Goal: Information Seeking & Learning: Learn about a topic

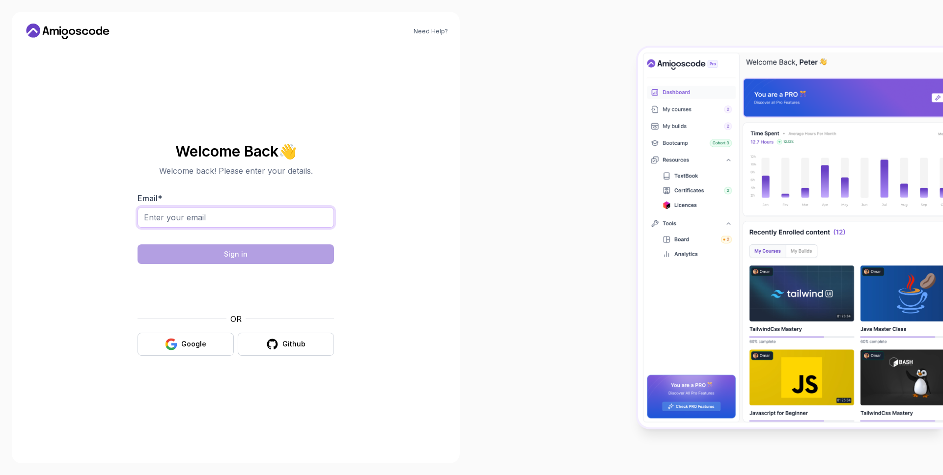
click at [244, 221] on input "Email *" at bounding box center [236, 217] width 196 height 21
type input "ahmed.alaa.farghaly@gmail.com"
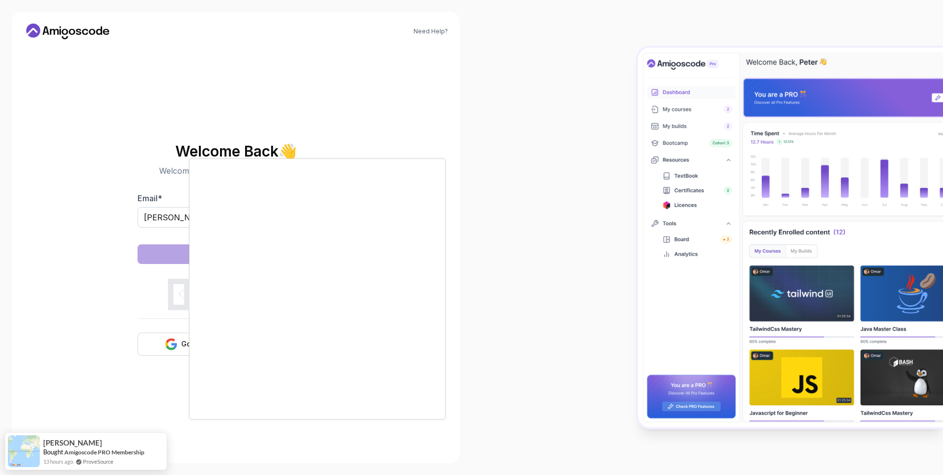
click at [616, 159] on body "Need Help? Welcome Back 👋 Welcome back! Please enter your details. Email * ahme…" at bounding box center [471, 237] width 943 height 475
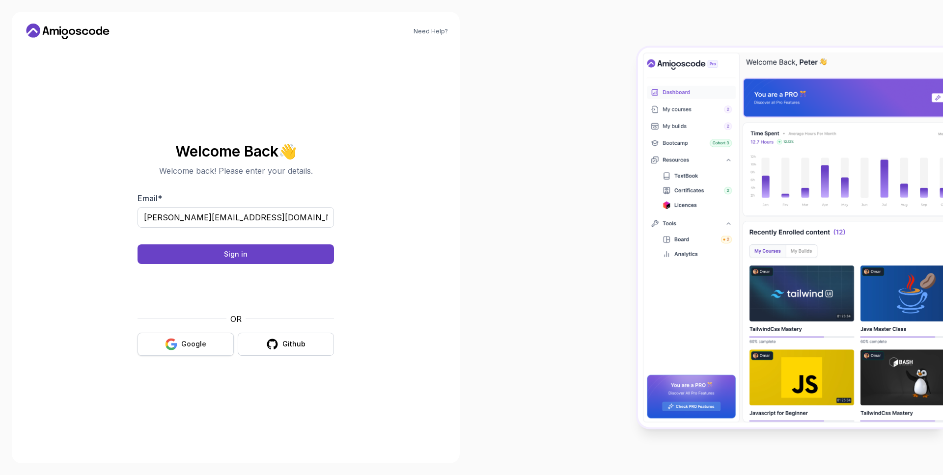
click at [219, 350] on button "Google" at bounding box center [186, 344] width 96 height 23
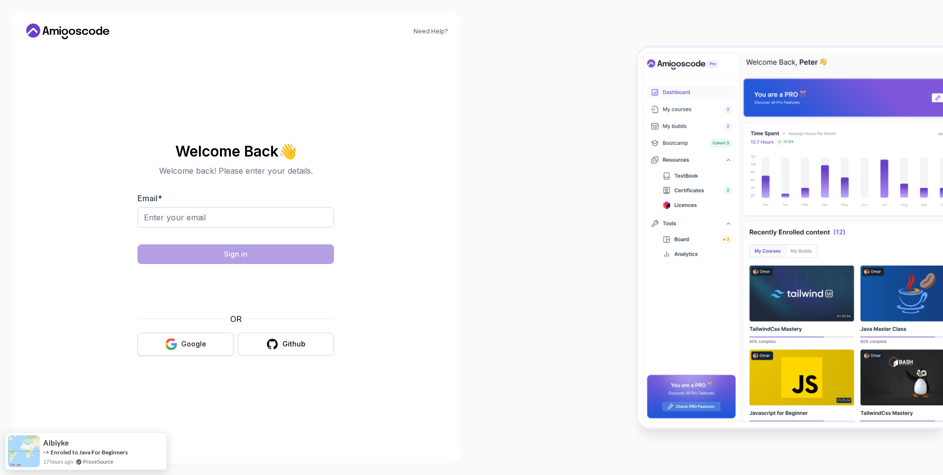
click at [192, 336] on button "Google" at bounding box center [186, 344] width 96 height 23
click at [198, 214] on input "Email *" at bounding box center [236, 217] width 196 height 21
type input "ahmed.alaa.farghaly@gmail.com"
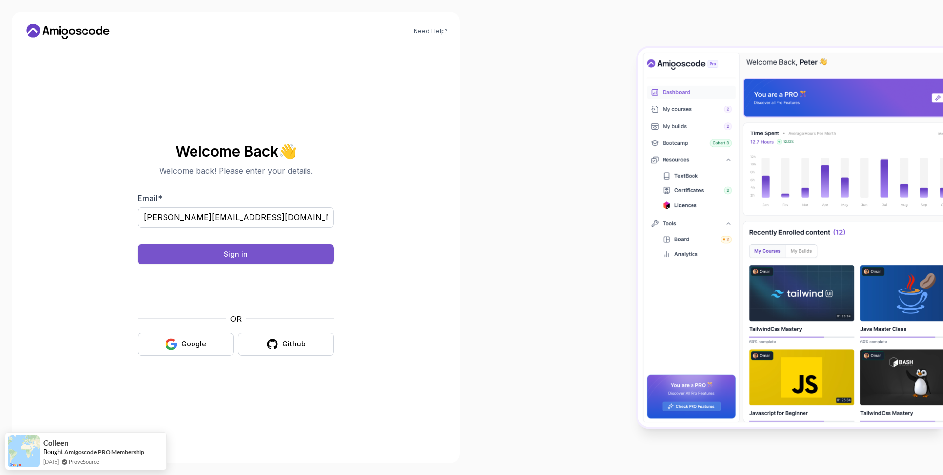
click at [305, 256] on button "Sign in" at bounding box center [236, 255] width 196 height 20
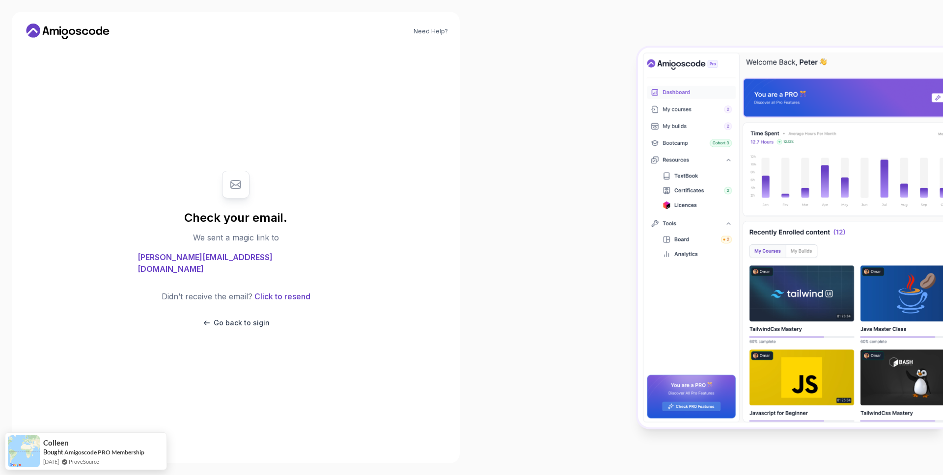
click at [613, 156] on body "Need Help? Check your email. We sent a magic link to ahmed.alaa.farghaly@gmail.…" at bounding box center [471, 237] width 943 height 475
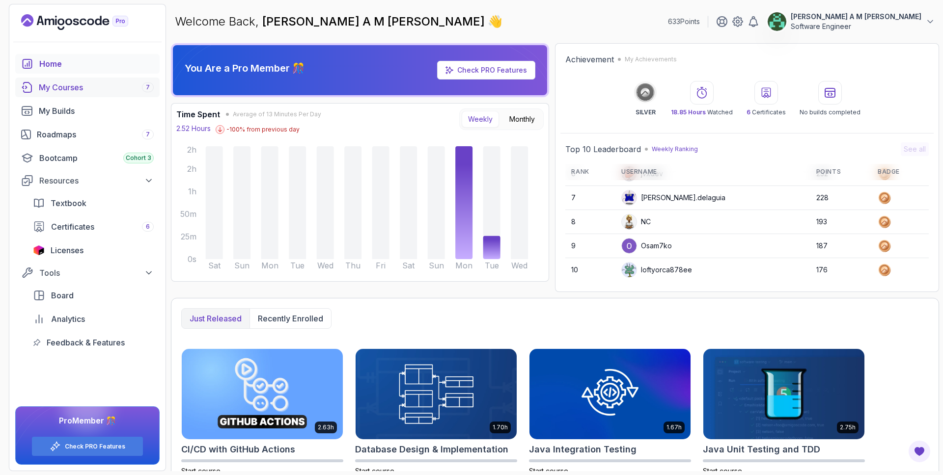
click at [120, 87] on div "My Courses 7" at bounding box center [96, 88] width 115 height 12
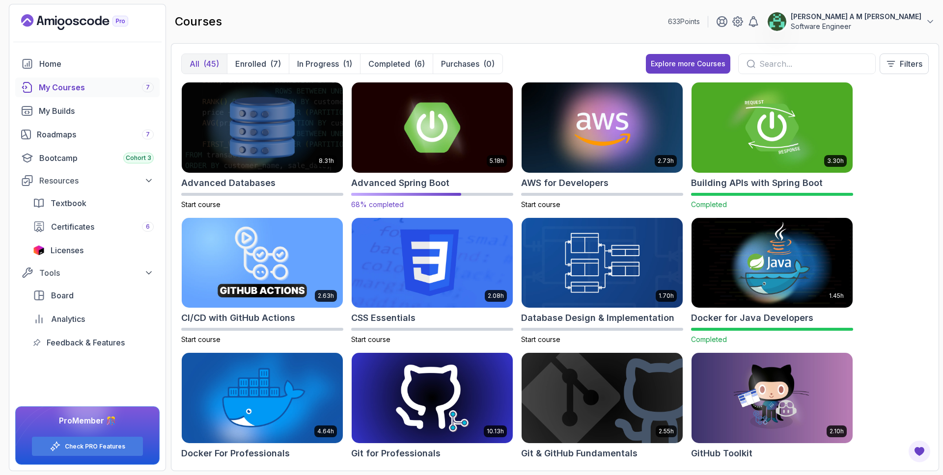
click at [391, 138] on img at bounding box center [432, 127] width 169 height 95
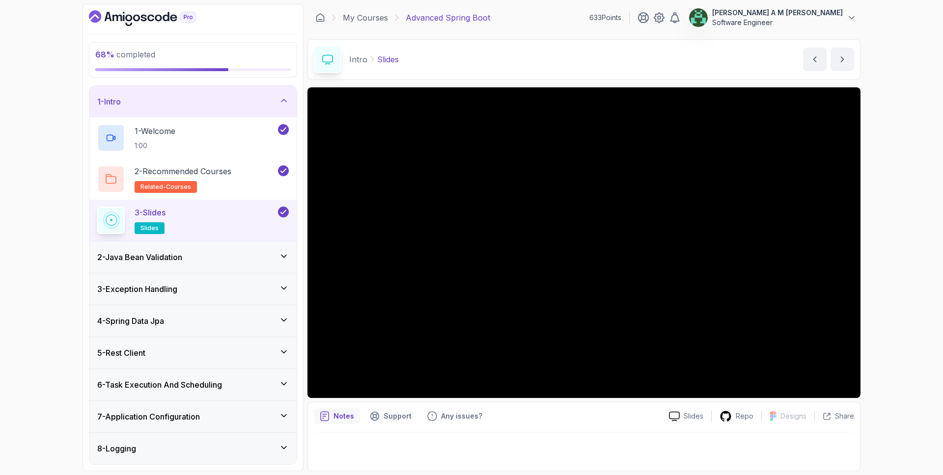
click at [233, 110] on div "1 - Intro" at bounding box center [192, 101] width 207 height 31
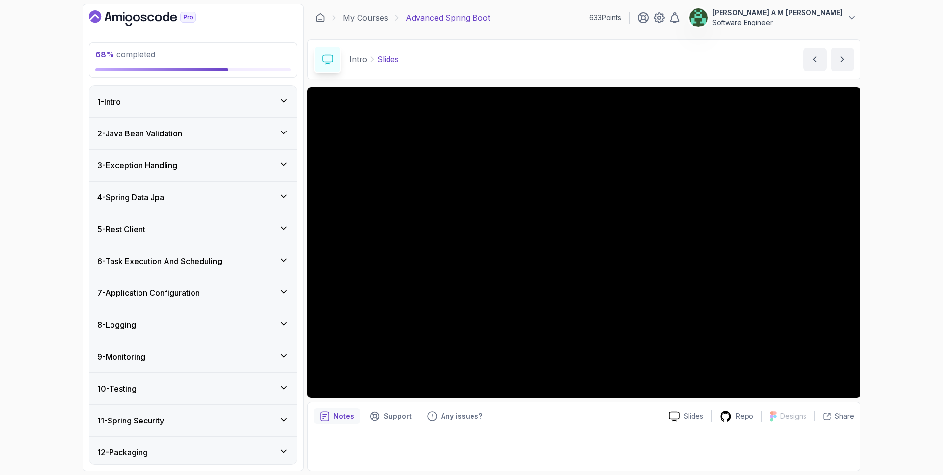
click at [206, 312] on div "8 - Logging" at bounding box center [192, 324] width 207 height 31
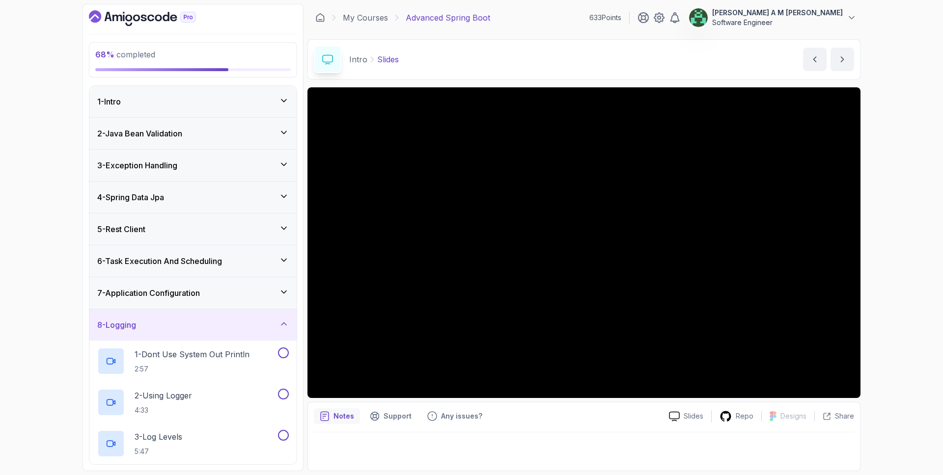
click at [215, 290] on div "7 - Application Configuration" at bounding box center [193, 293] width 192 height 12
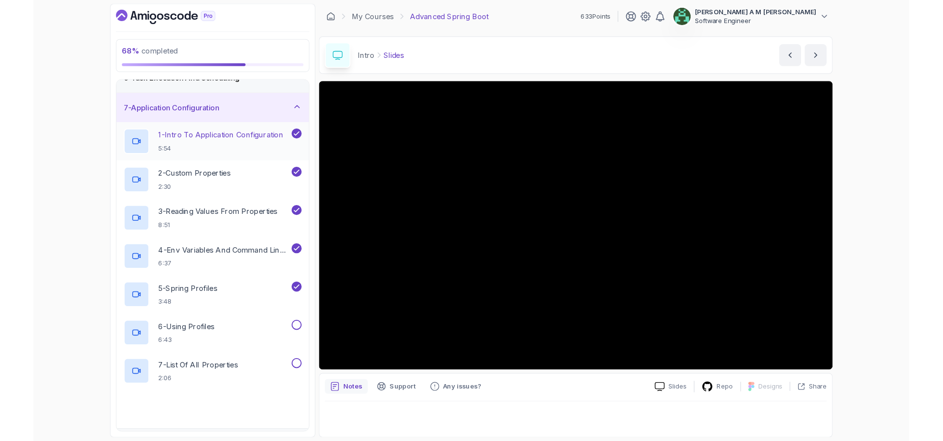
scroll to position [180, 0]
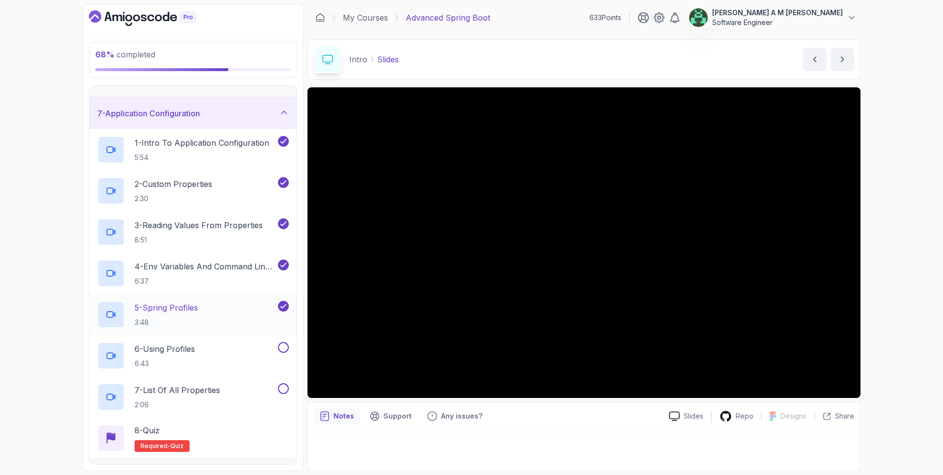
click at [217, 314] on div "5 - Spring Profiles 3:48" at bounding box center [186, 315] width 179 height 28
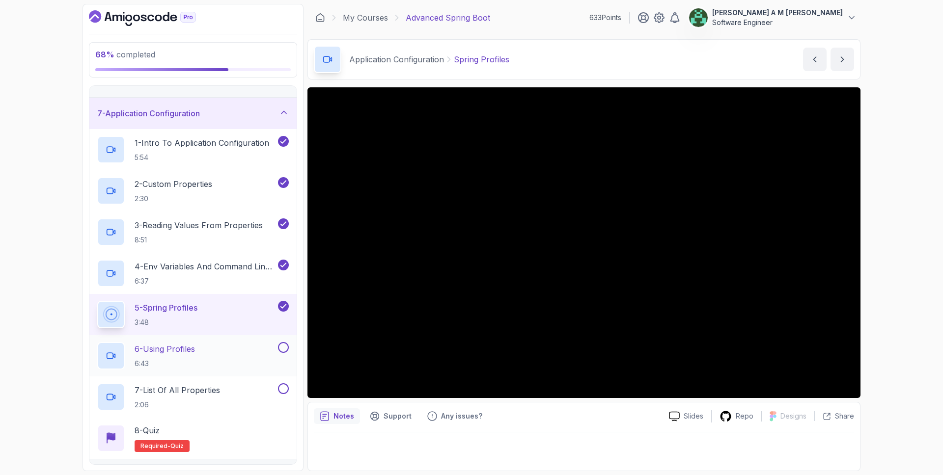
click at [210, 348] on div "6 - Using Profiles 6:43" at bounding box center [186, 356] width 179 height 28
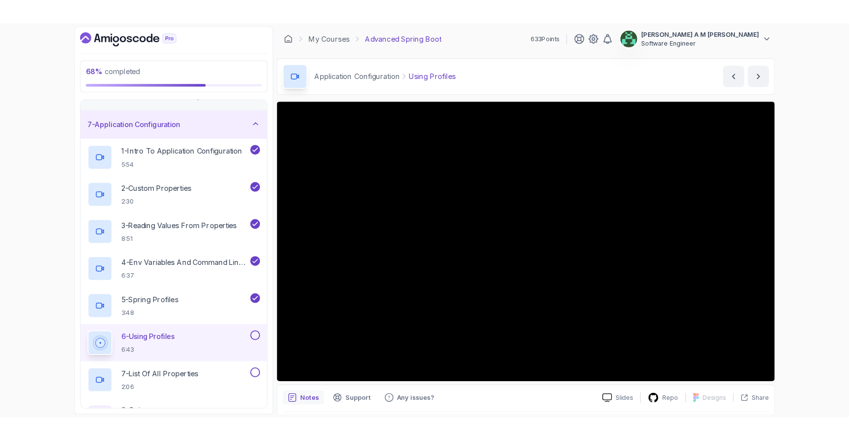
scroll to position [180, 0]
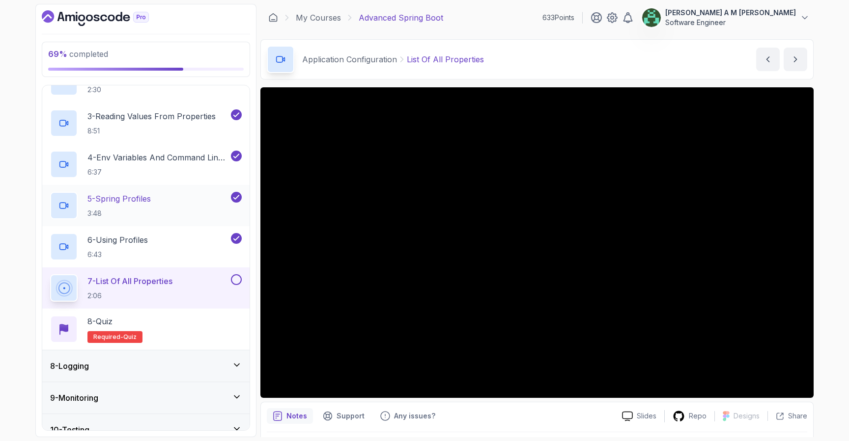
scroll to position [289, 0]
click at [236, 280] on button at bounding box center [236, 279] width 11 height 11
click at [209, 317] on div "8 - Quiz Required- quiz" at bounding box center [146, 329] width 192 height 28
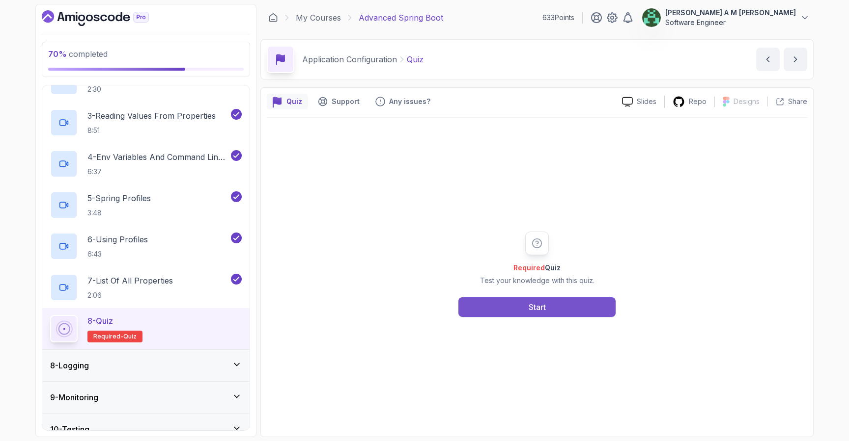
click at [485, 299] on button "Start" at bounding box center [536, 308] width 157 height 20
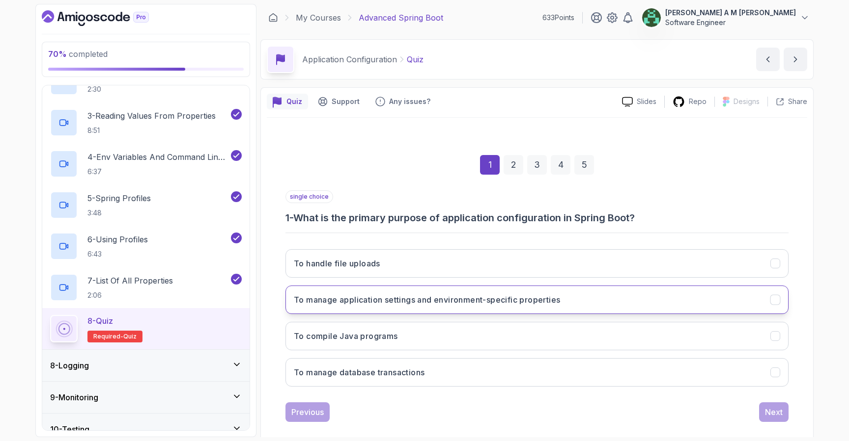
click at [386, 305] on h3 "To manage application settings and environment-specific properties" at bounding box center [427, 300] width 266 height 12
click at [761, 410] on button "Next" at bounding box center [773, 413] width 29 height 20
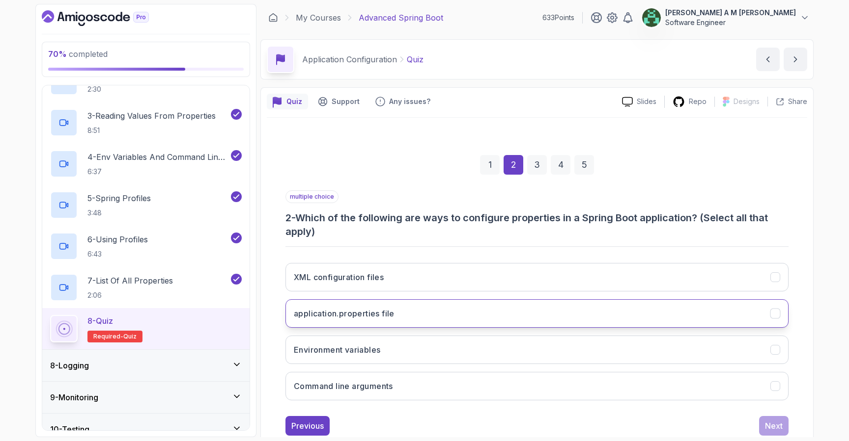
click at [491, 314] on button "application.properties file" at bounding box center [536, 314] width 503 height 28
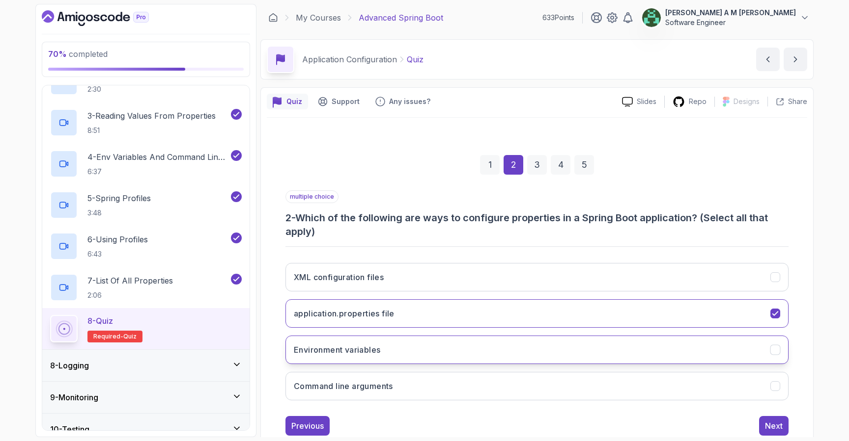
click at [468, 343] on button "Environment variables" at bounding box center [536, 350] width 503 height 28
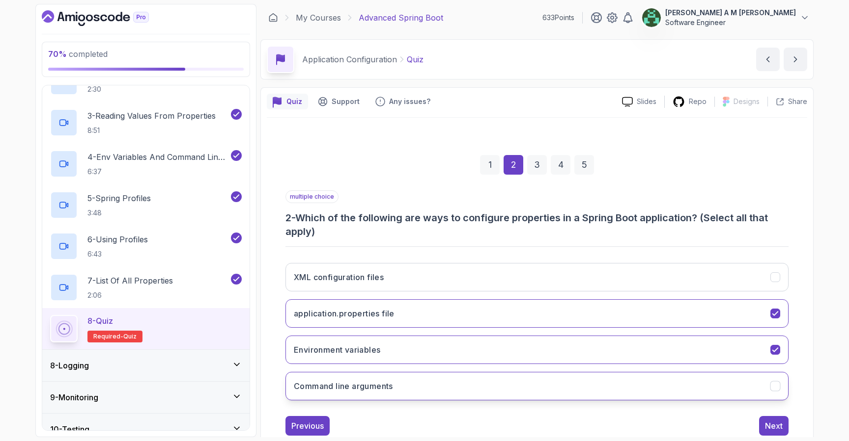
click at [475, 381] on button "Command line arguments" at bounding box center [536, 386] width 503 height 28
click at [766, 426] on div "Next" at bounding box center [774, 426] width 18 height 12
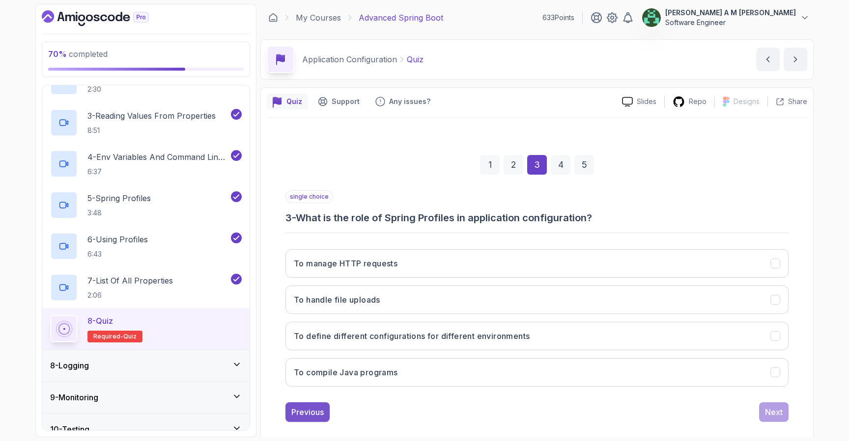
click at [319, 411] on div "Previous" at bounding box center [307, 413] width 32 height 12
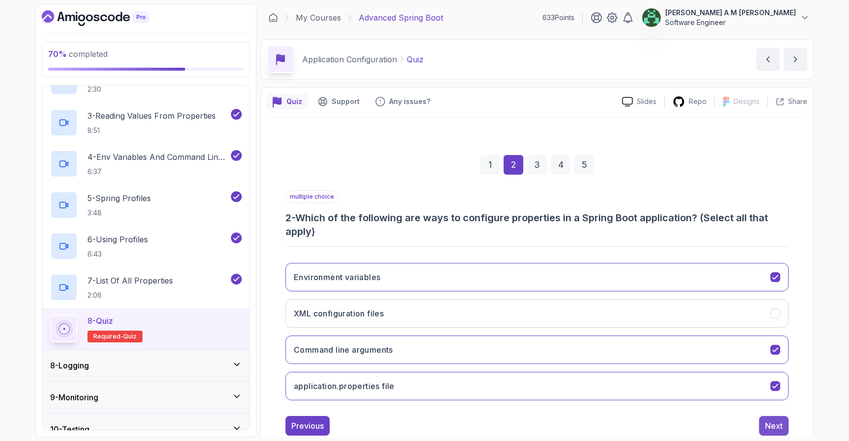
click at [769, 423] on div "Next" at bounding box center [774, 426] width 18 height 12
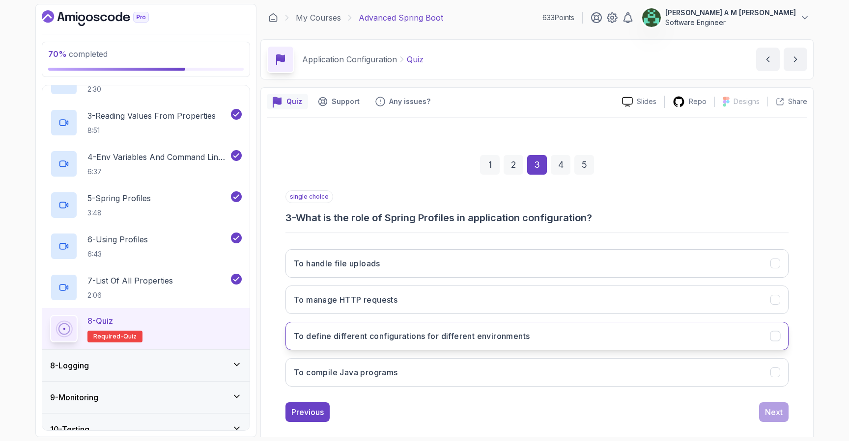
click at [557, 328] on button "To define different configurations for different environments" at bounding box center [536, 336] width 503 height 28
click at [771, 410] on div "Next" at bounding box center [774, 413] width 18 height 12
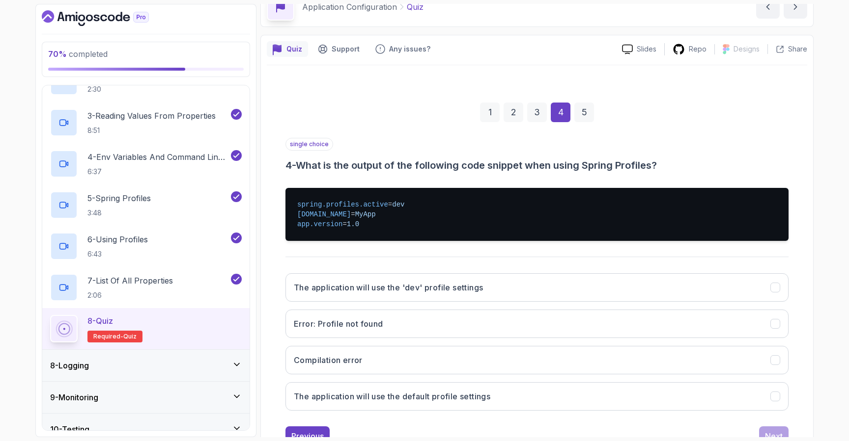
scroll to position [55, 0]
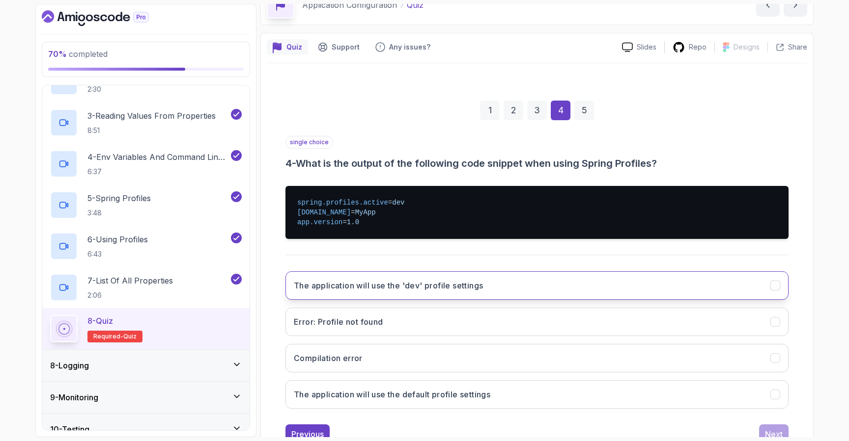
click at [614, 287] on button "The application will use the 'dev' profile settings" at bounding box center [536, 286] width 503 height 28
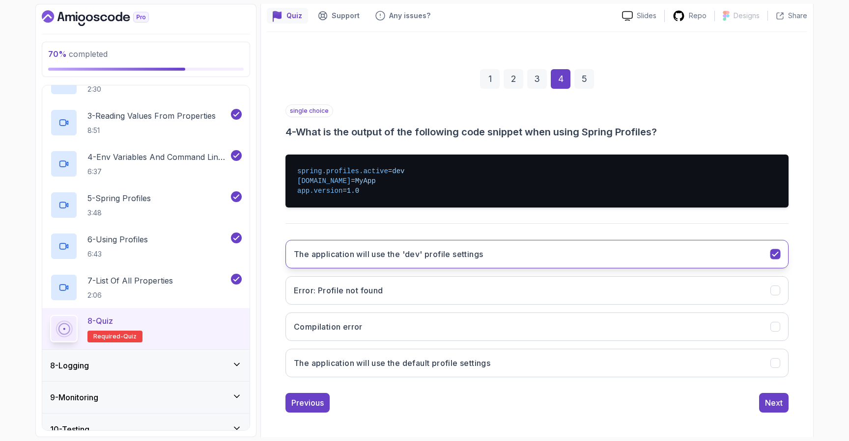
scroll to position [89, 0]
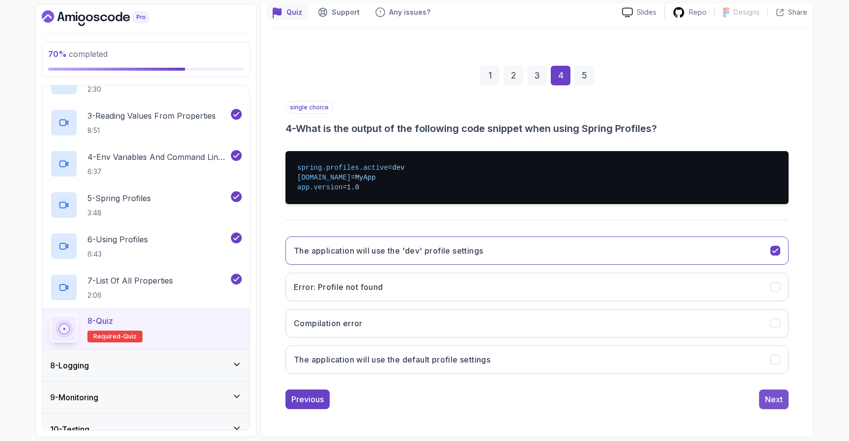
click at [762, 395] on button "Next" at bounding box center [773, 400] width 29 height 20
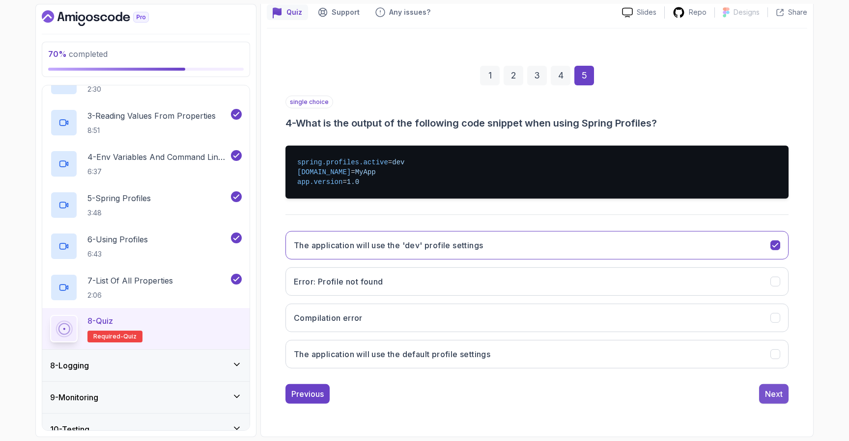
scroll to position [13, 0]
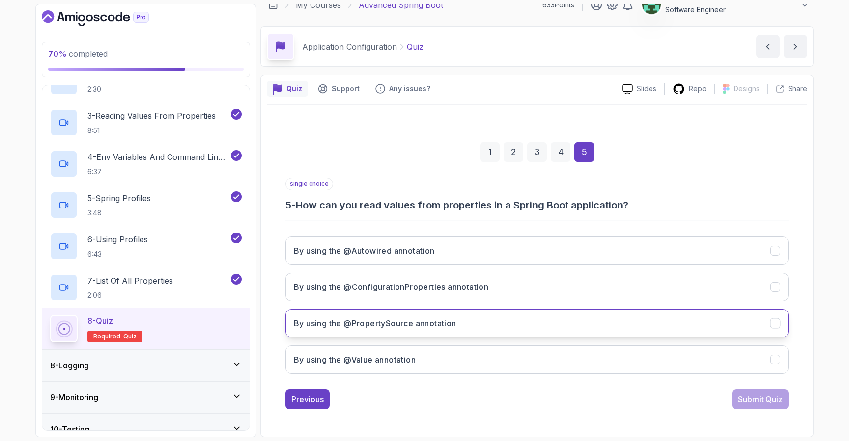
click at [613, 313] on button "By using the @PropertySource annotation" at bounding box center [536, 323] width 503 height 28
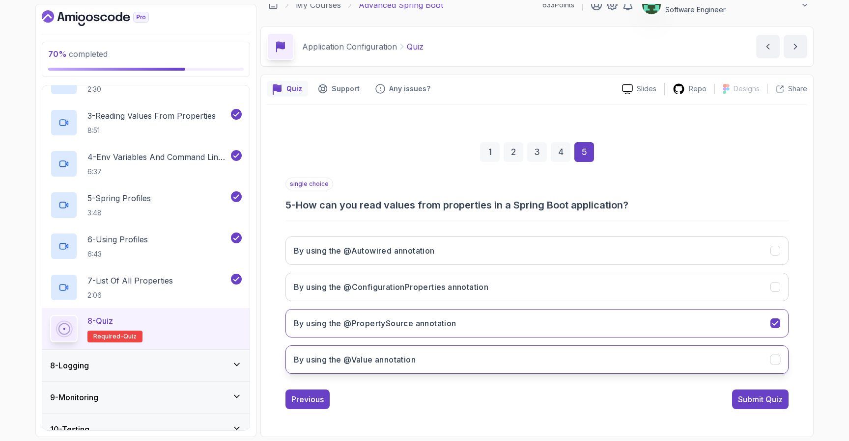
click at [674, 359] on button "By using the @Value annotation" at bounding box center [536, 360] width 503 height 28
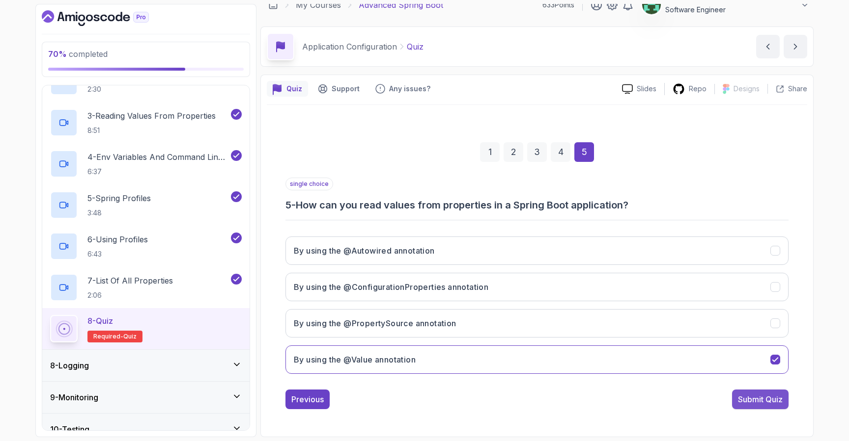
click at [750, 400] on div "Submit Quiz" at bounding box center [760, 400] width 45 height 12
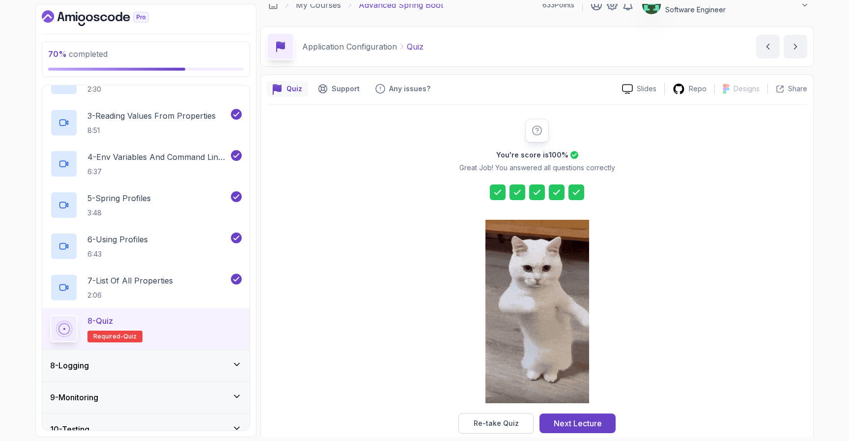
scroll to position [29, 0]
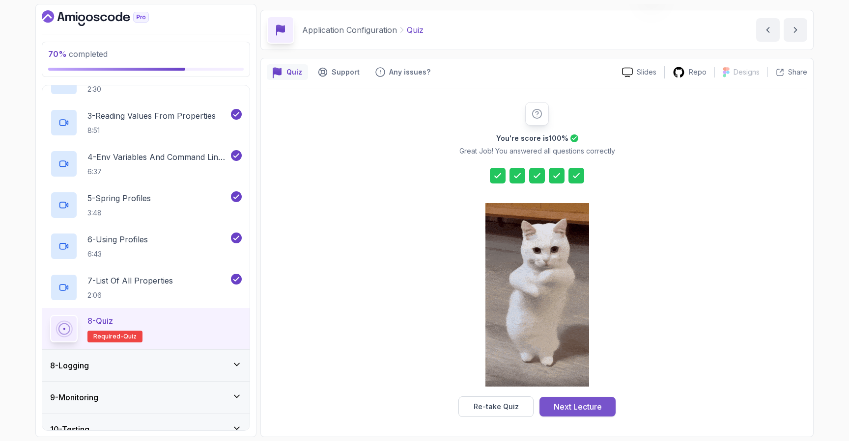
click at [589, 410] on div "Next Lecture" at bounding box center [577, 407] width 48 height 12
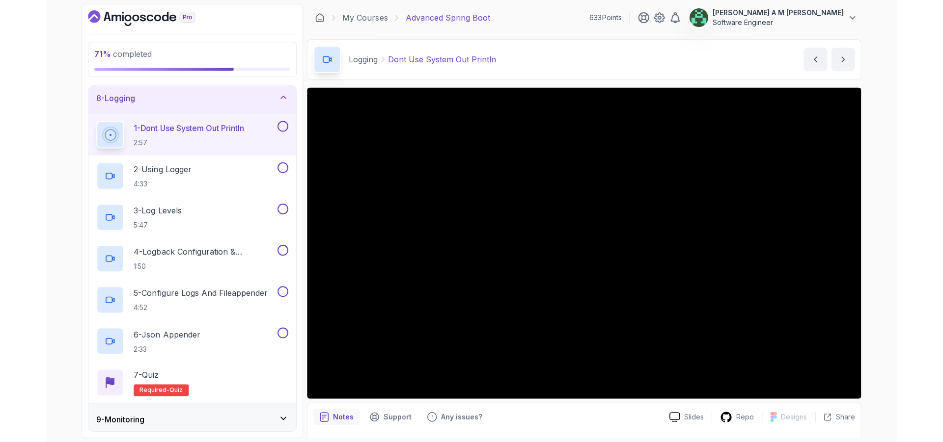
scroll to position [225, 0]
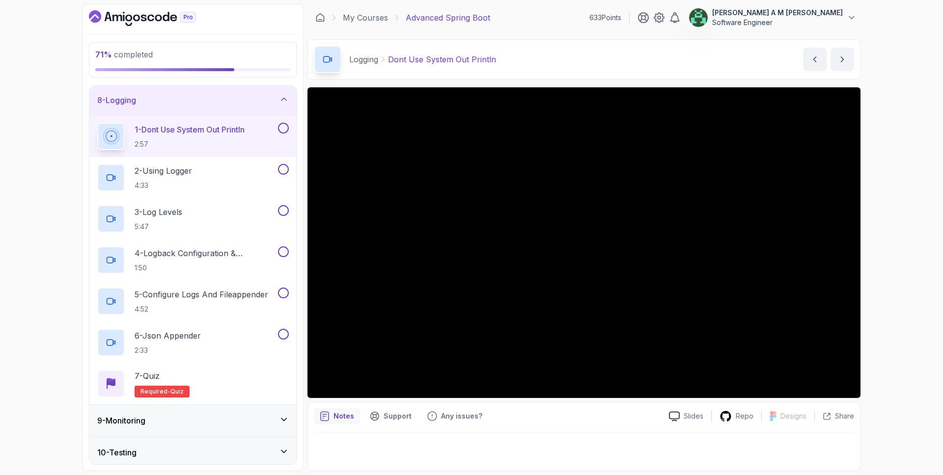
click at [280, 129] on button at bounding box center [283, 128] width 11 height 11
click at [254, 172] on div "2 - Using Logger 4:33" at bounding box center [186, 178] width 179 height 28
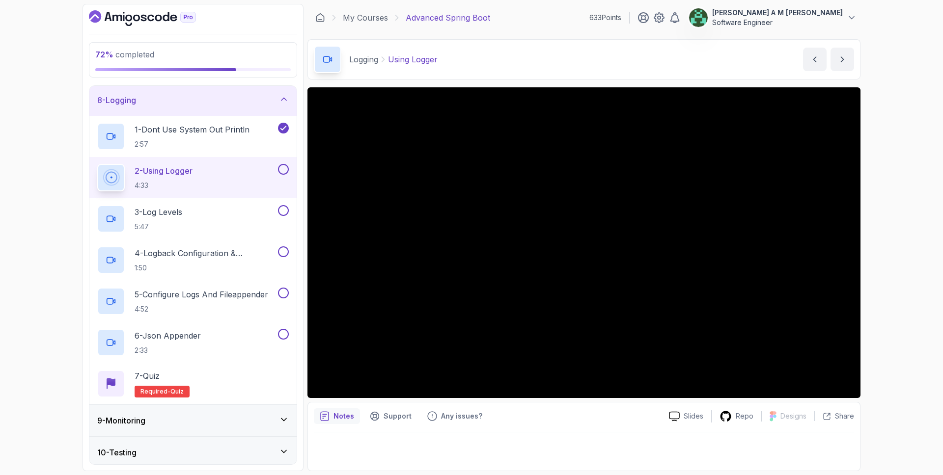
click at [282, 170] on button at bounding box center [283, 169] width 11 height 11
click at [190, 210] on div "3 - Log Levels 5:47" at bounding box center [186, 219] width 179 height 28
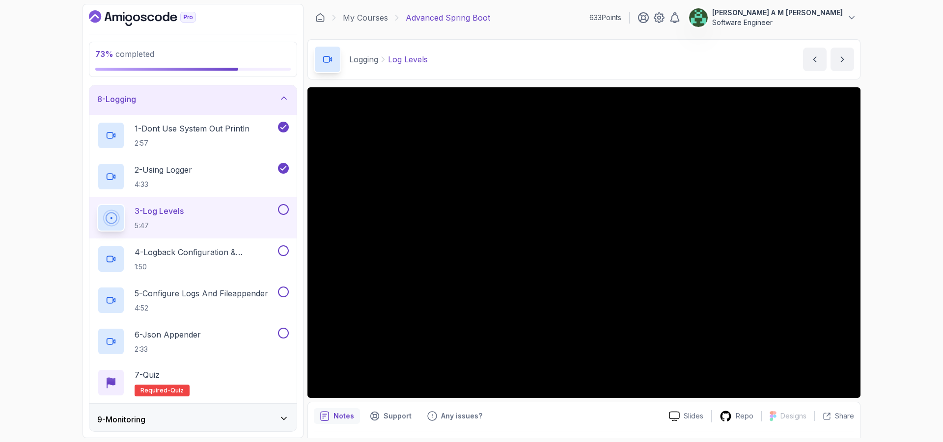
scroll to position [225, 0]
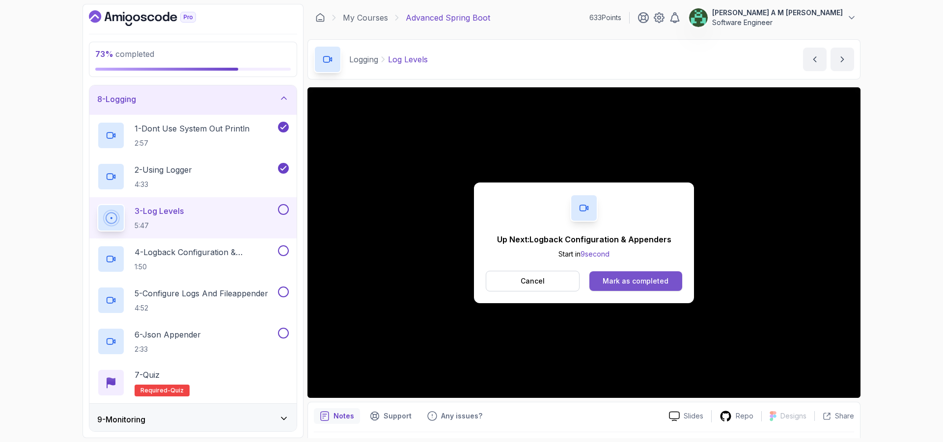
click at [620, 279] on div "Mark as completed" at bounding box center [636, 281] width 66 height 10
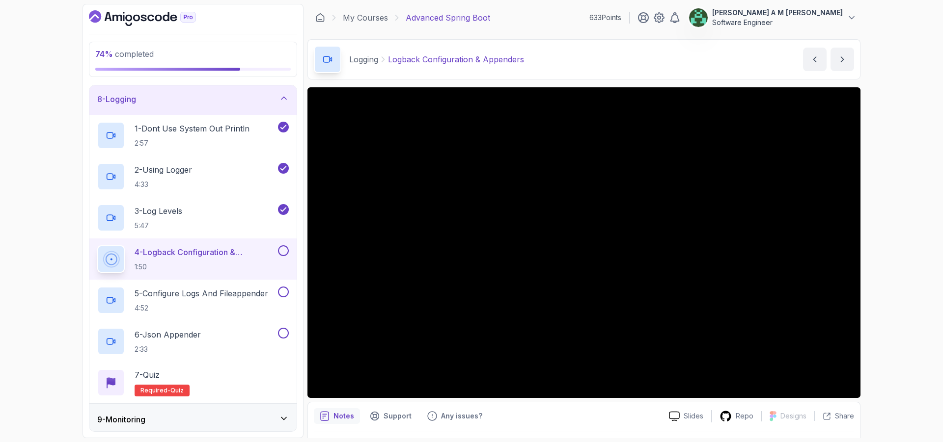
click at [286, 250] on button at bounding box center [283, 251] width 11 height 11
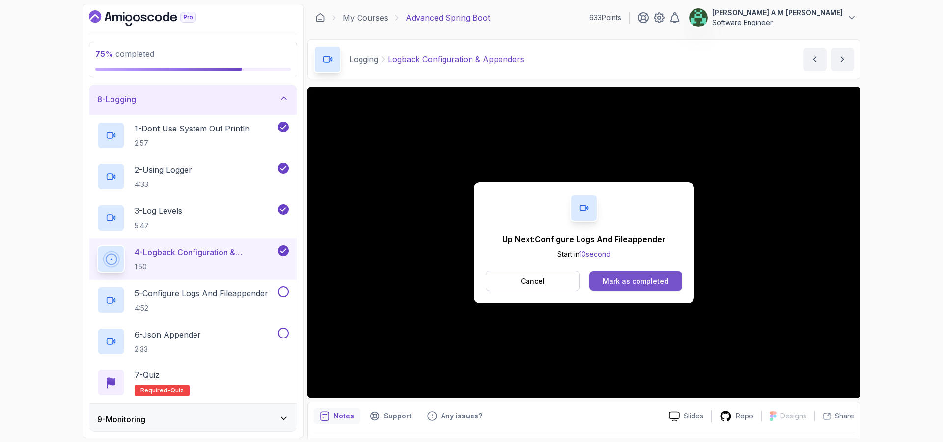
click at [605, 272] on button "Mark as completed" at bounding box center [635, 282] width 93 height 20
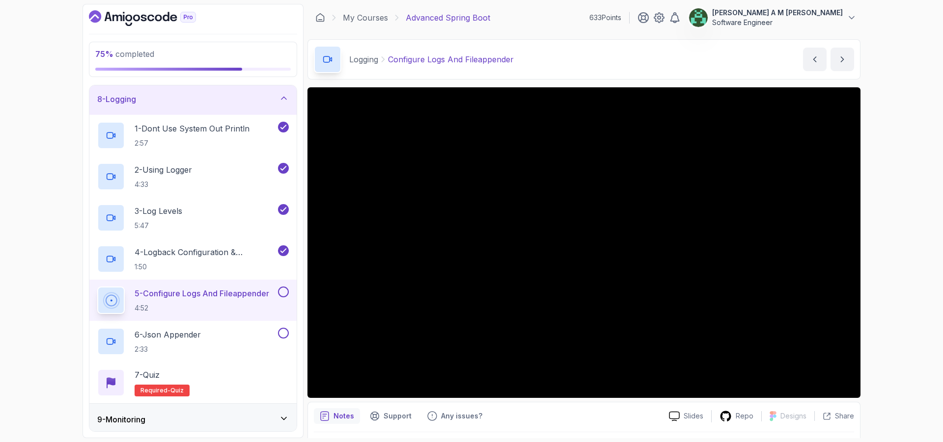
click at [286, 292] on button at bounding box center [283, 292] width 11 height 11
click at [264, 333] on div "6 - Json Appender 2:33" at bounding box center [186, 342] width 179 height 28
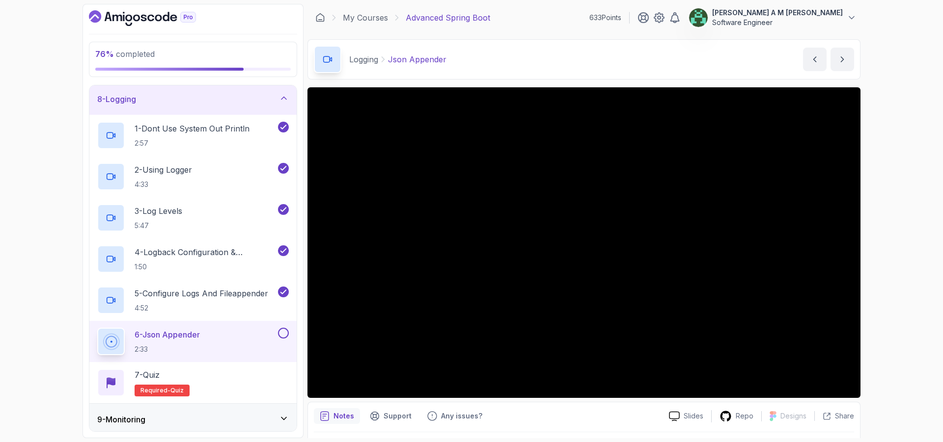
click at [287, 332] on button at bounding box center [283, 333] width 11 height 11
click at [253, 371] on div "7 - Quiz Required- quiz" at bounding box center [193, 383] width 192 height 28
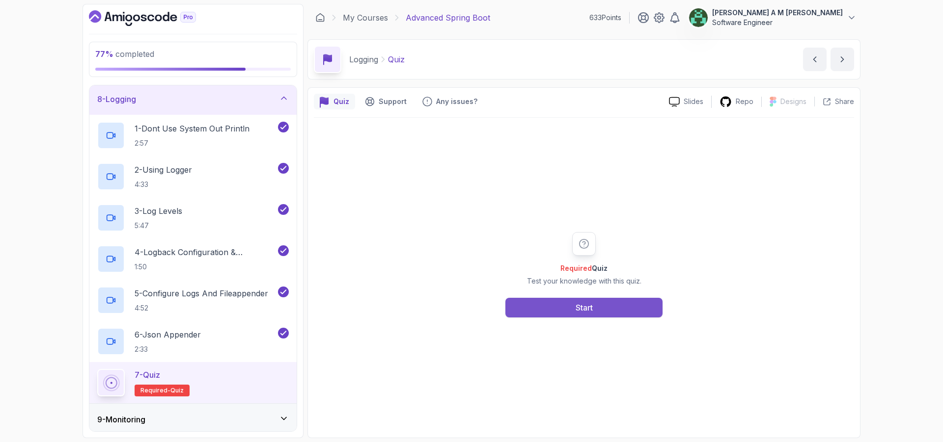
click at [601, 302] on button "Start" at bounding box center [583, 308] width 157 height 20
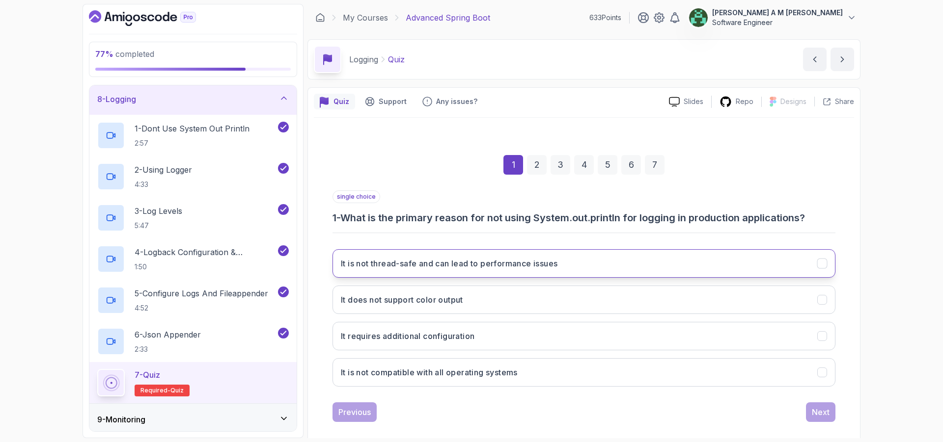
click at [533, 267] on h3 "It is not thread-safe and can lead to performance issues" at bounding box center [449, 264] width 217 height 12
click at [822, 418] on button "Next" at bounding box center [820, 413] width 29 height 20
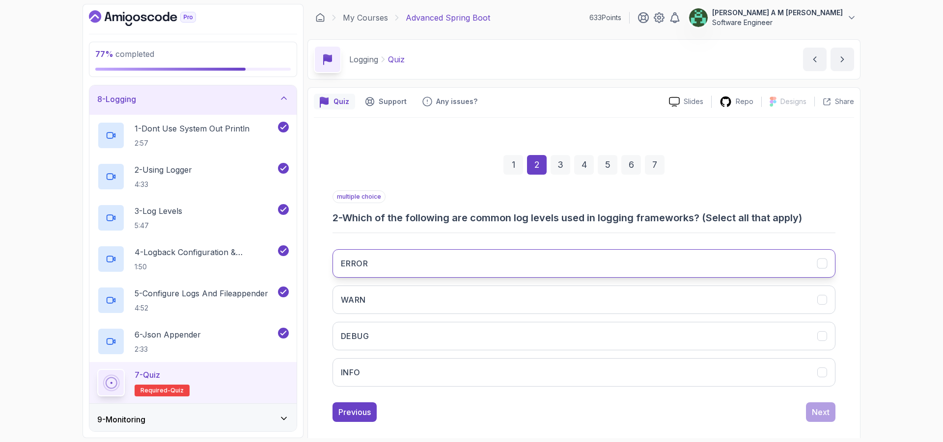
click at [681, 251] on button "ERROR" at bounding box center [583, 263] width 503 height 28
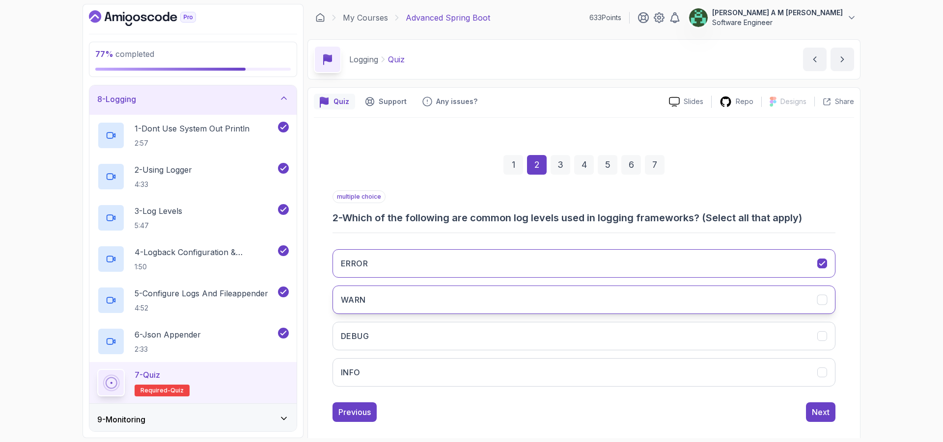
click at [680, 302] on button "WARN" at bounding box center [583, 300] width 503 height 28
click at [680, 340] on button "DEBUG" at bounding box center [583, 336] width 503 height 28
click at [690, 375] on button "INFO" at bounding box center [583, 373] width 503 height 28
click at [832, 408] on button "Next" at bounding box center [820, 413] width 29 height 20
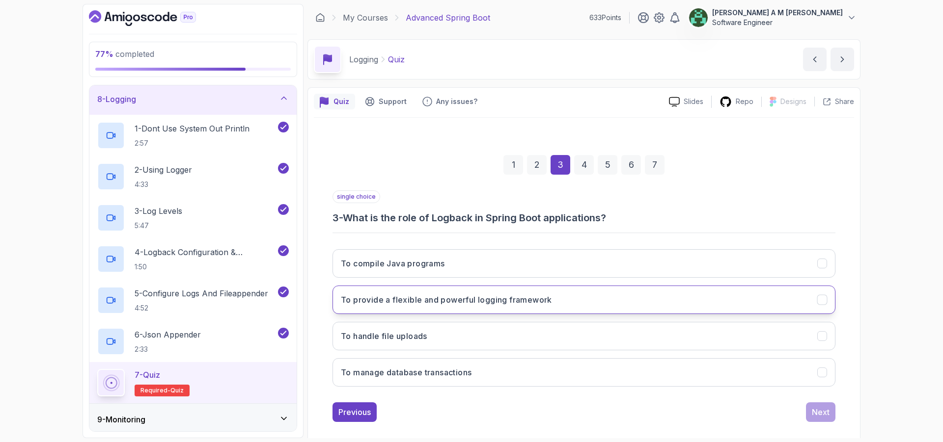
click at [766, 288] on button "To provide a flexible and powerful logging framework" at bounding box center [583, 300] width 503 height 28
click at [831, 412] on button "Next" at bounding box center [820, 413] width 29 height 20
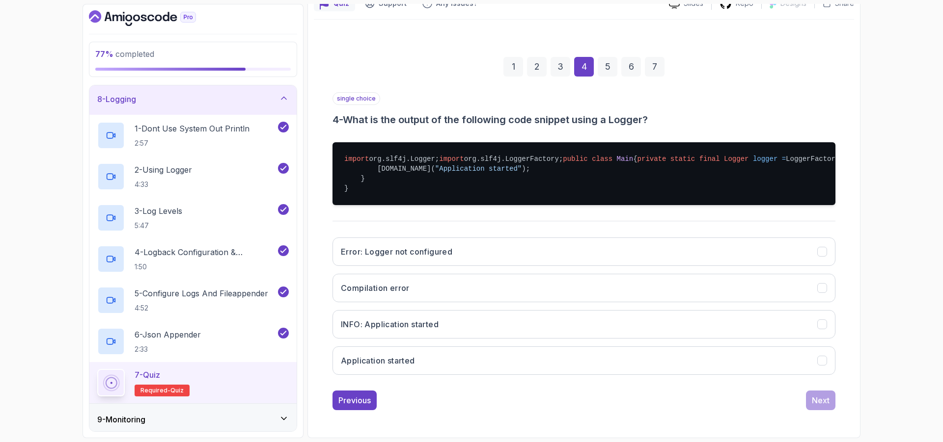
scroll to position [125, 0]
click at [700, 375] on button "Application started" at bounding box center [583, 361] width 503 height 28
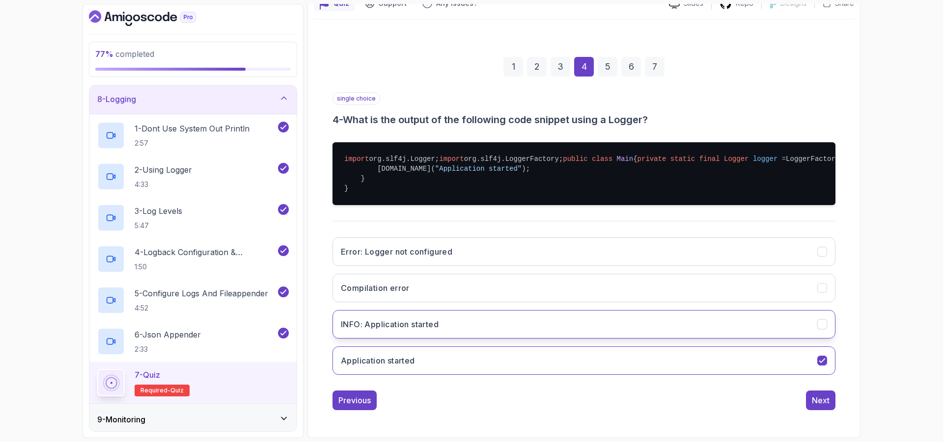
click at [696, 339] on button "INFO: Application started" at bounding box center [583, 324] width 503 height 28
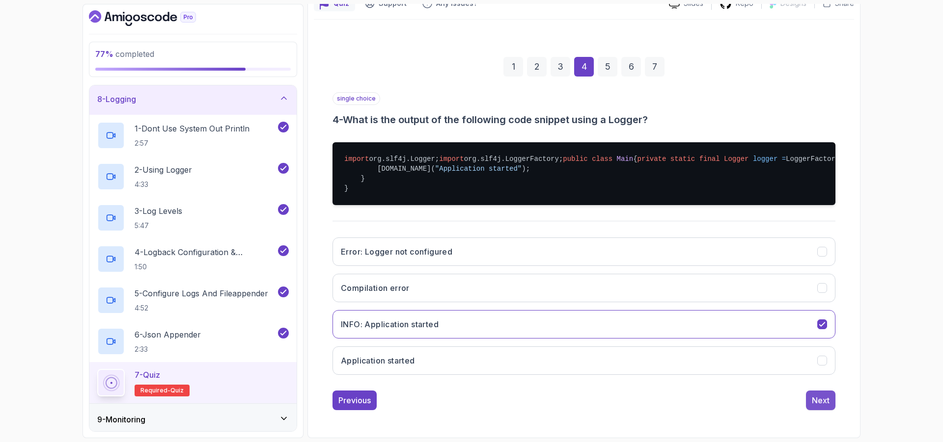
click at [822, 407] on div "Next" at bounding box center [821, 401] width 18 height 12
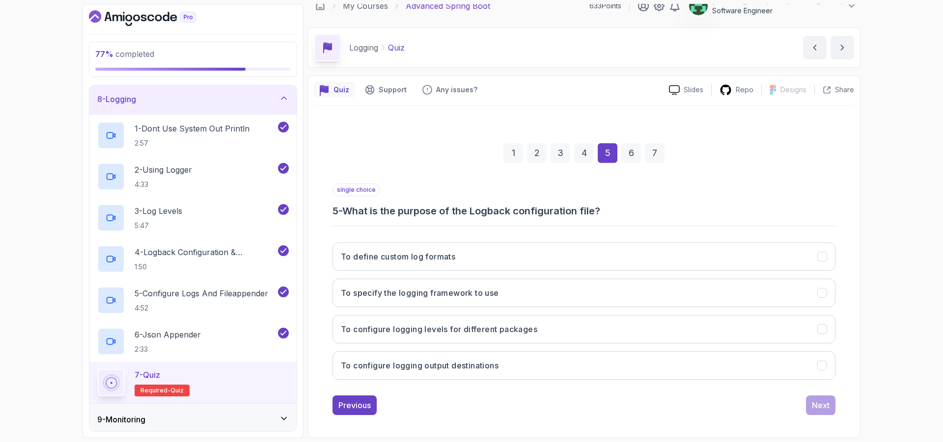
scroll to position [12, 0]
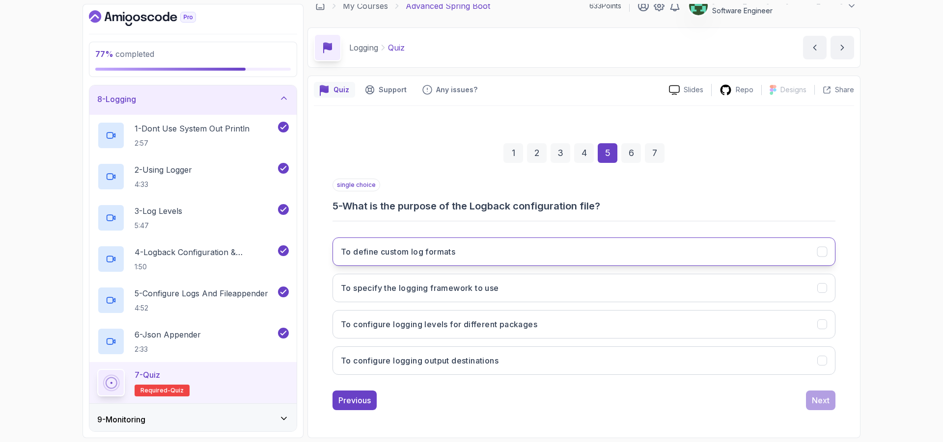
click at [637, 253] on button "To define custom log formats" at bounding box center [583, 252] width 503 height 28
click at [823, 397] on div "Next" at bounding box center [821, 401] width 18 height 12
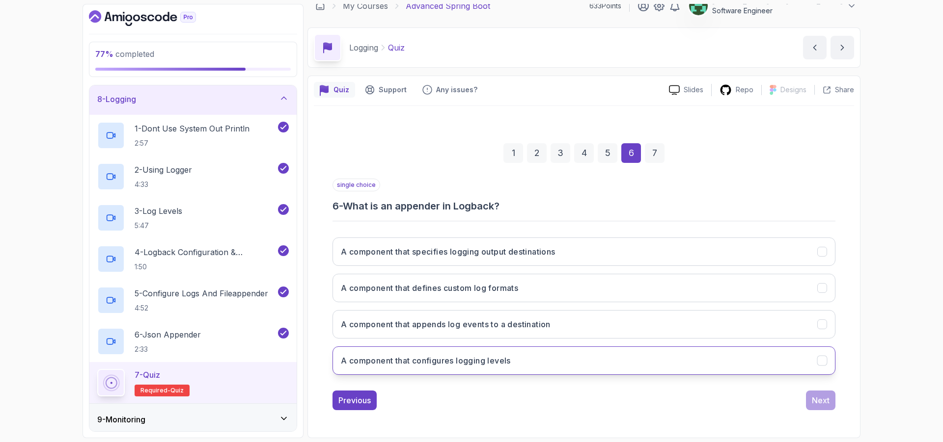
click at [647, 357] on button "A component that configures logging levels" at bounding box center [583, 361] width 503 height 28
click at [828, 400] on div "Next" at bounding box center [821, 401] width 18 height 12
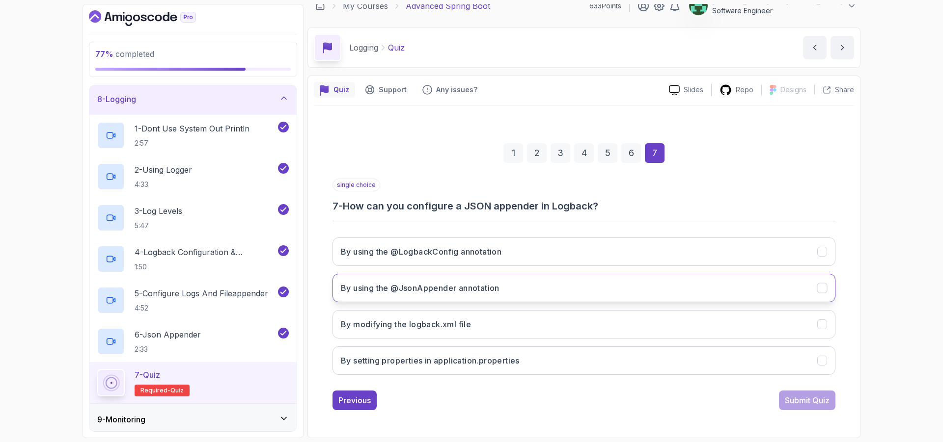
click at [652, 285] on button "By using the @JsonAppender annotation" at bounding box center [583, 288] width 503 height 28
click at [790, 386] on div "single choice 7 - How can you configure a JSON appender in Logback? By using th…" at bounding box center [583, 295] width 503 height 232
click at [793, 393] on button "Submit Quiz" at bounding box center [807, 401] width 56 height 20
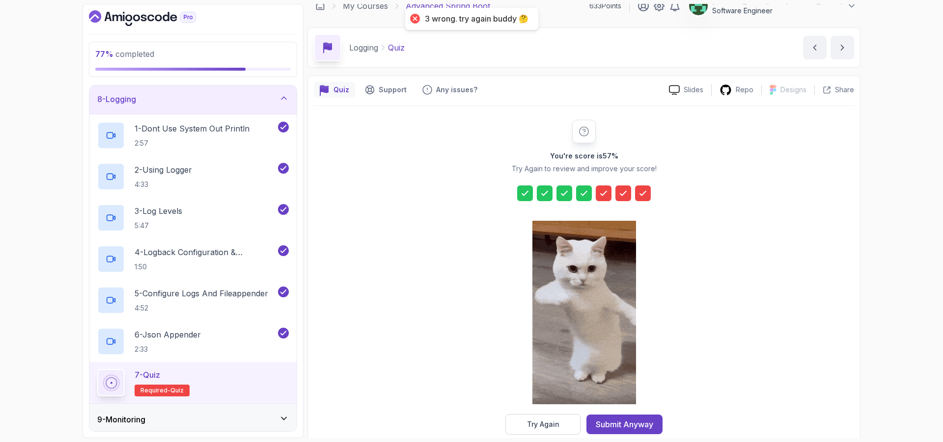
scroll to position [28, 0]
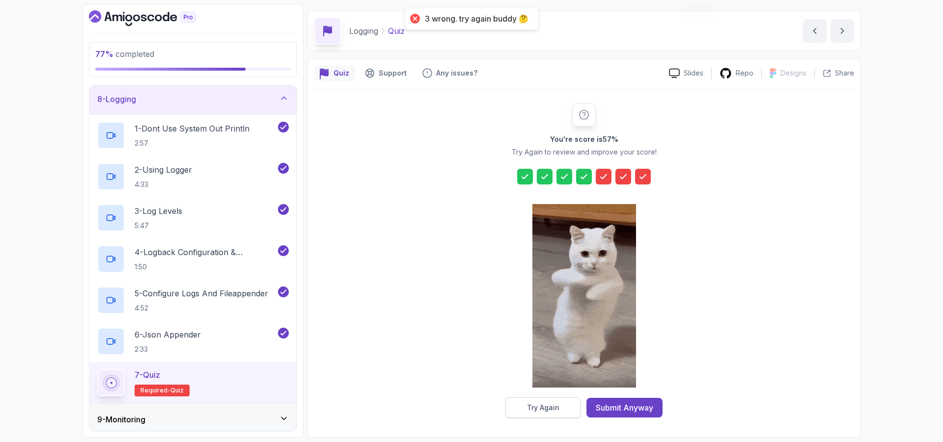
click at [563, 400] on button "Try Again" at bounding box center [542, 408] width 75 height 21
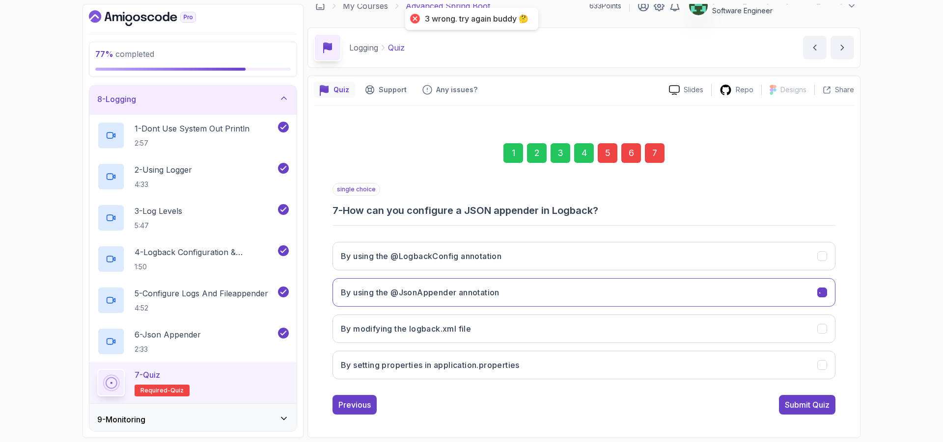
scroll to position [12, 0]
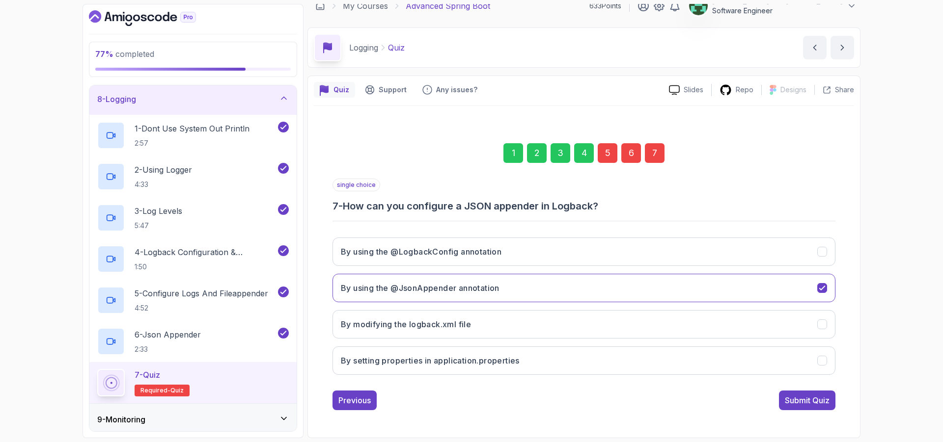
click at [605, 158] on div "5" at bounding box center [608, 153] width 20 height 20
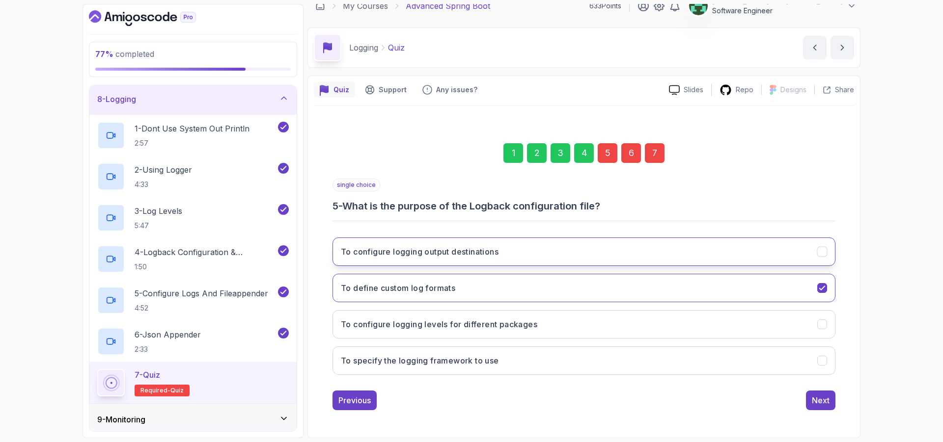
click at [592, 257] on button "To configure logging output destinations" at bounding box center [583, 252] width 503 height 28
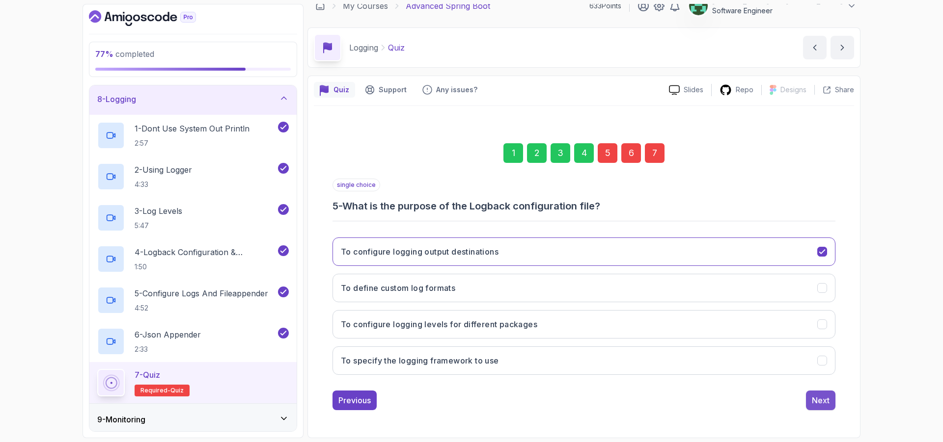
click at [811, 397] on button "Next" at bounding box center [820, 401] width 29 height 20
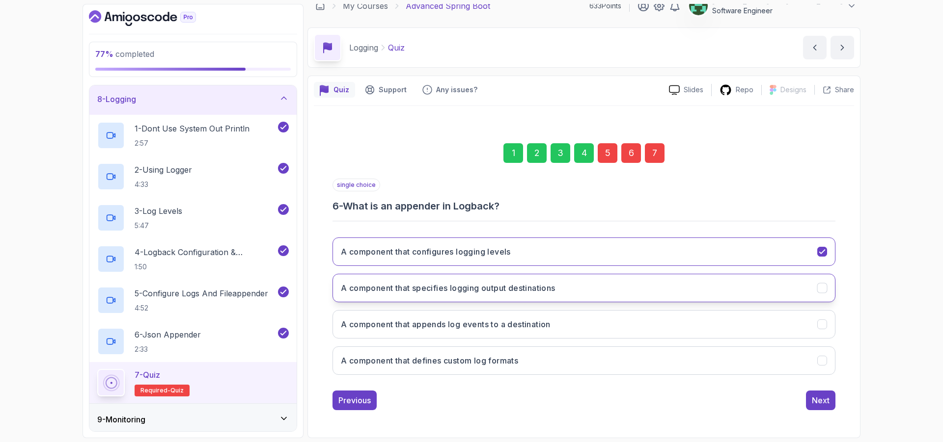
click at [732, 294] on button "A component that specifies logging output destinations" at bounding box center [583, 288] width 503 height 28
click at [824, 407] on button "Next" at bounding box center [820, 401] width 29 height 20
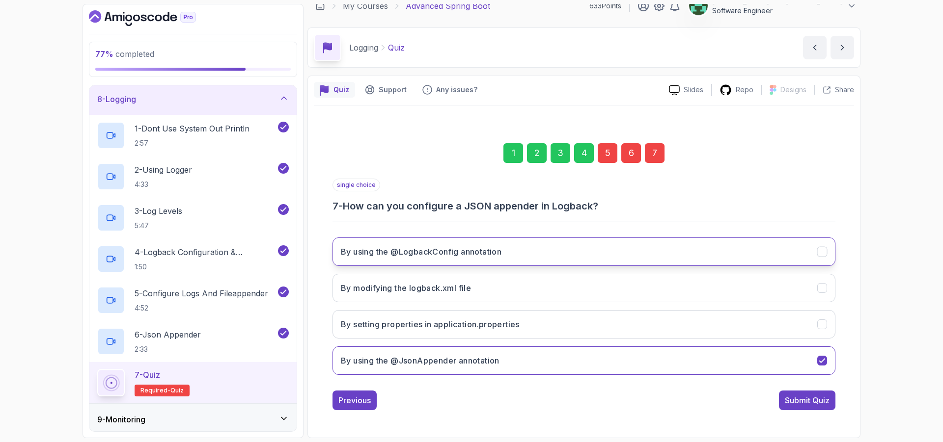
click at [776, 265] on button "By using the @LogbackConfig annotation" at bounding box center [583, 252] width 503 height 28
click at [819, 406] on div "Submit Quiz" at bounding box center [807, 401] width 45 height 12
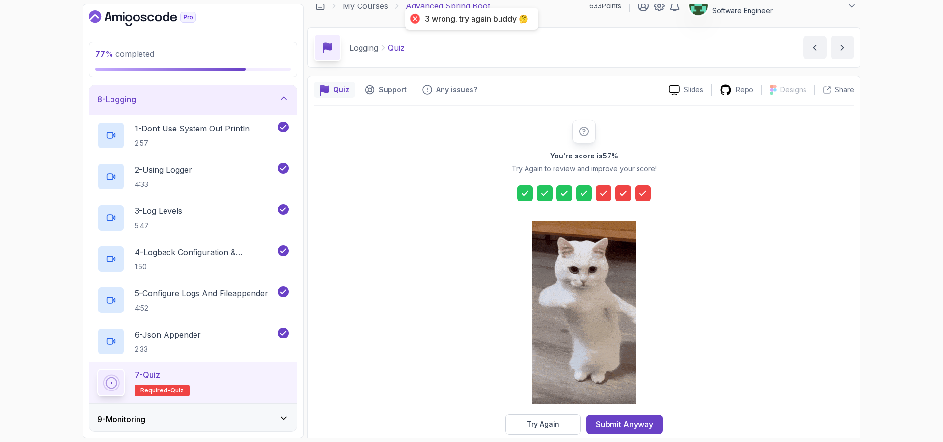
scroll to position [28, 0]
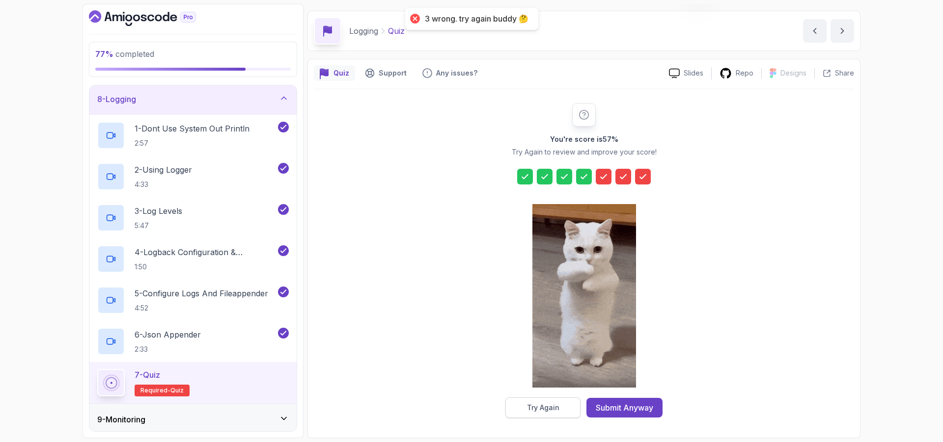
click at [565, 401] on button "Try Again" at bounding box center [542, 408] width 75 height 21
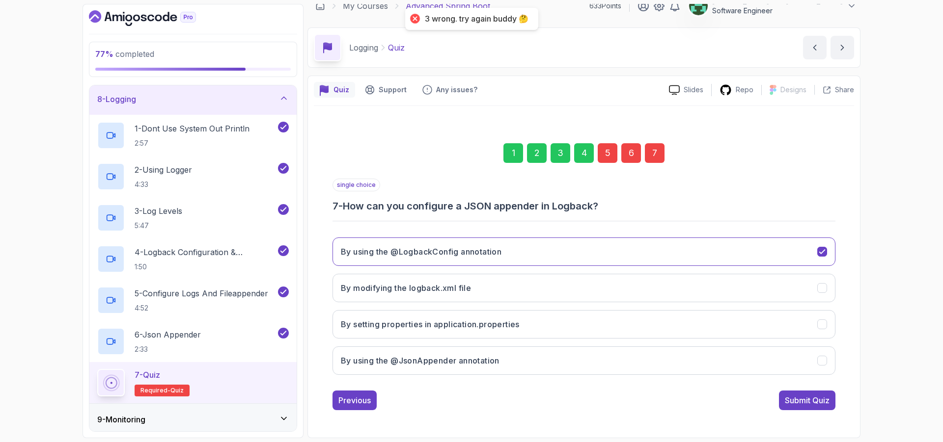
click at [615, 156] on div "5" at bounding box center [608, 153] width 20 height 20
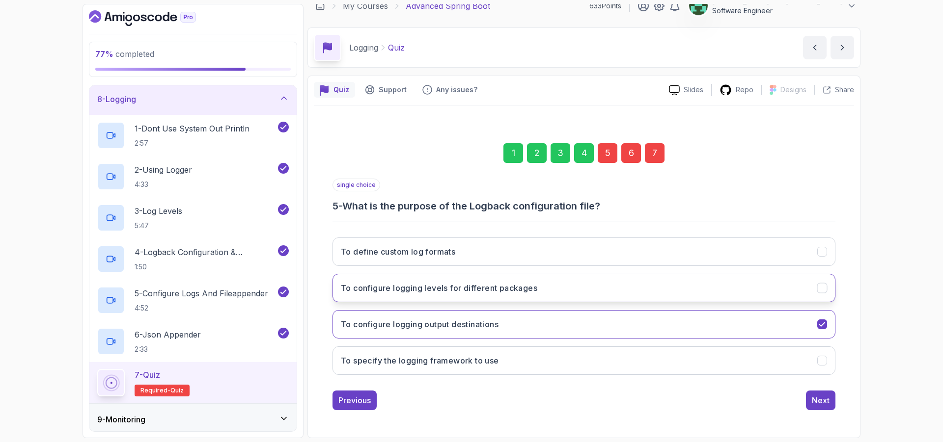
click at [580, 286] on button "To configure logging levels for different packages" at bounding box center [583, 288] width 503 height 28
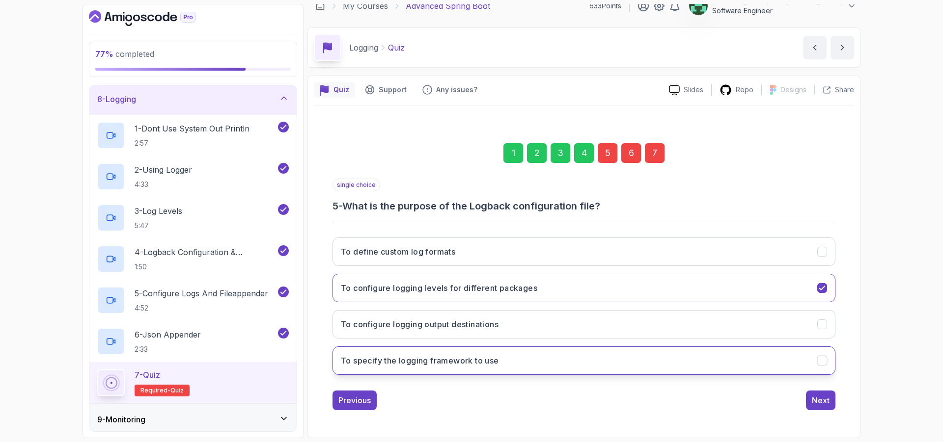
click at [767, 370] on button "To specify the logging framework to use" at bounding box center [583, 361] width 503 height 28
click at [761, 282] on button "To configure logging levels for different packages" at bounding box center [583, 288] width 503 height 28
click at [818, 401] on div "Next" at bounding box center [821, 401] width 18 height 12
click at [751, 362] on button "A component that appends log events to a destination" at bounding box center [583, 361] width 503 height 28
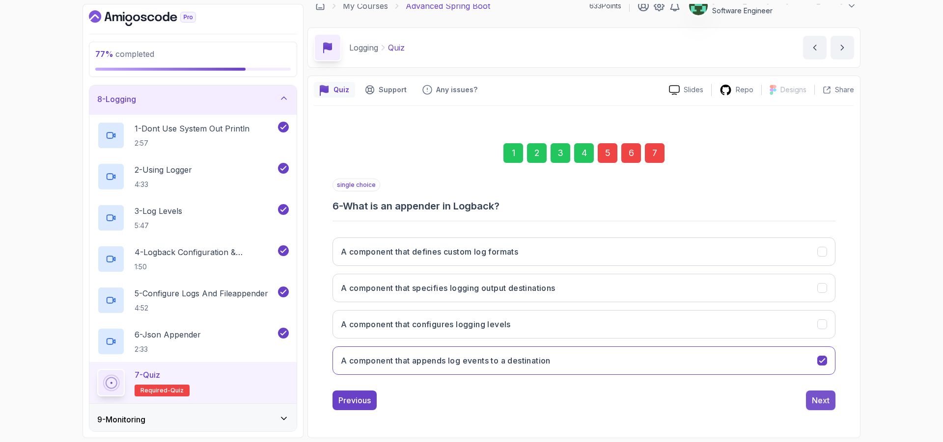
click at [818, 406] on div "Next" at bounding box center [821, 401] width 18 height 12
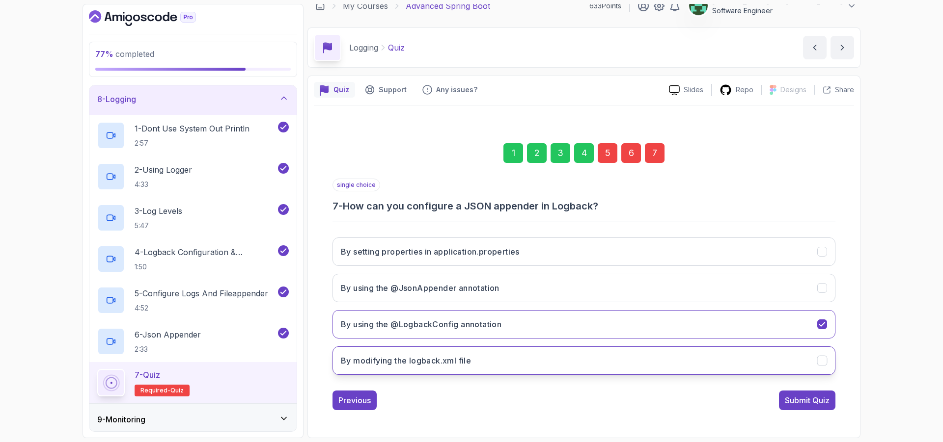
click at [749, 361] on button "By modifying the logback.xml file" at bounding box center [583, 361] width 503 height 28
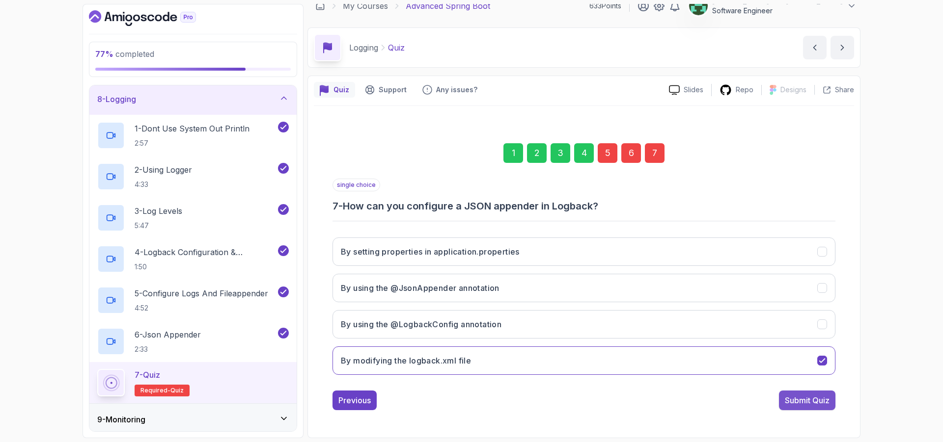
click at [820, 396] on div "Submit Quiz" at bounding box center [807, 401] width 45 height 12
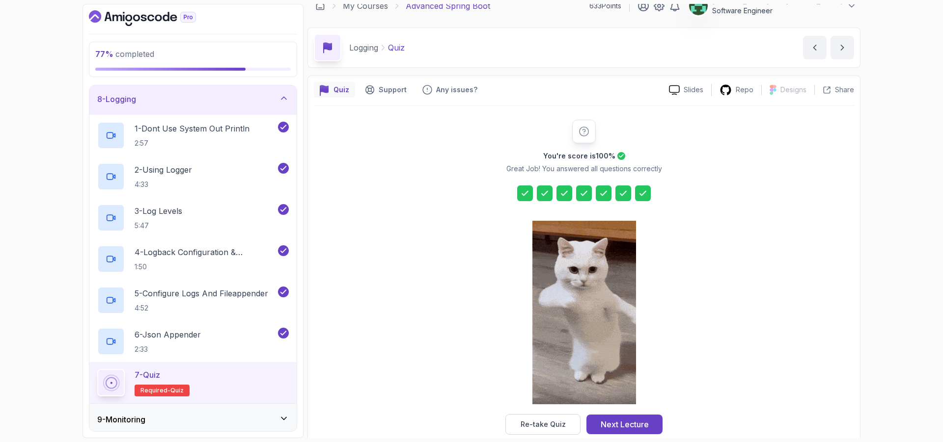
scroll to position [28, 0]
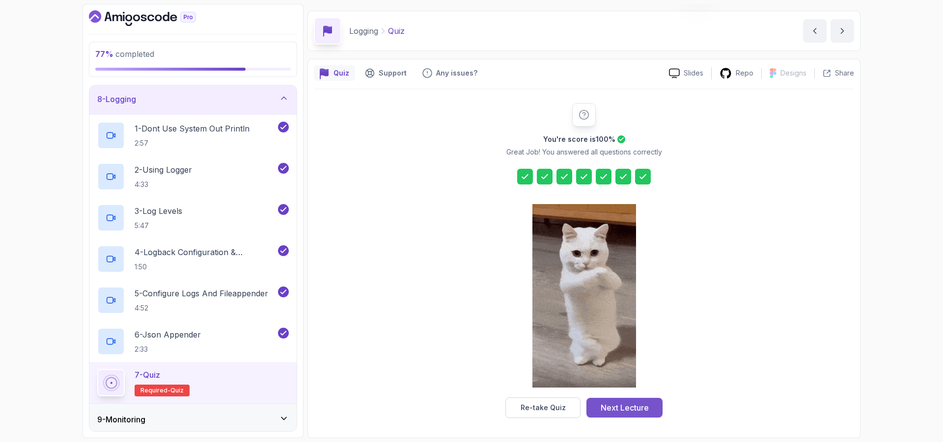
click at [648, 409] on div "Next Lecture" at bounding box center [625, 408] width 48 height 12
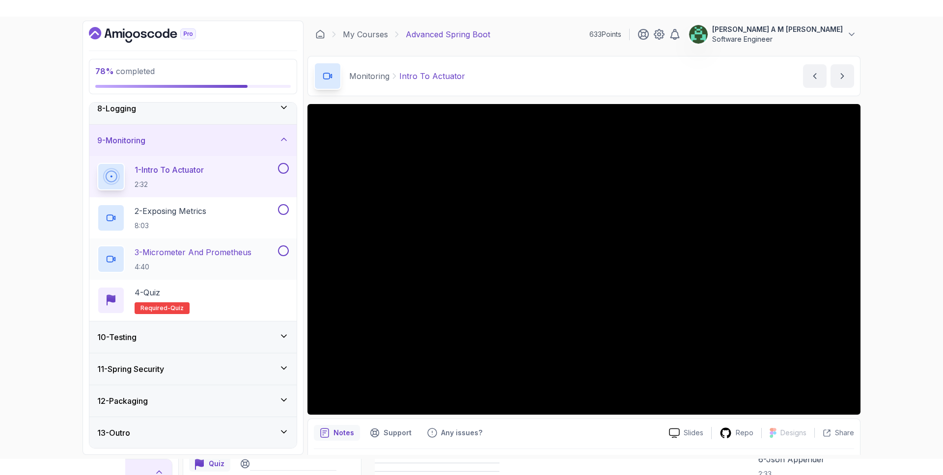
scroll to position [233, 0]
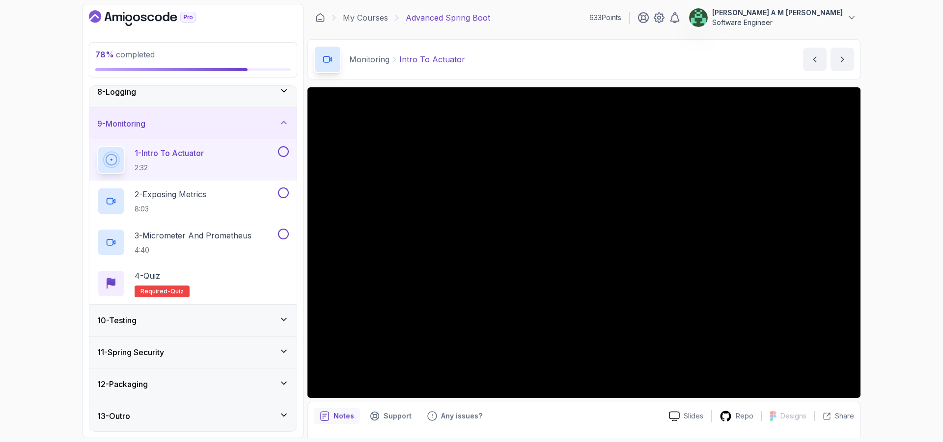
click at [287, 154] on button at bounding box center [283, 151] width 11 height 11
click at [236, 190] on div "2 - Exposing Metrics 8:03" at bounding box center [186, 202] width 179 height 28
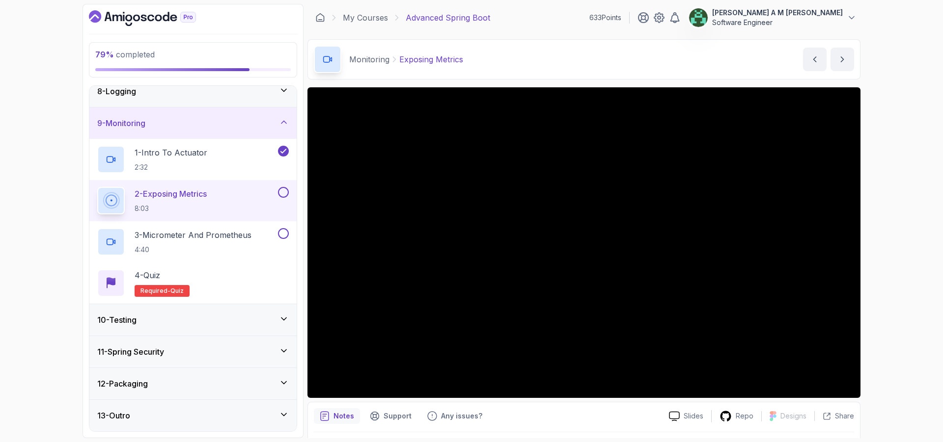
scroll to position [233, 0]
click at [283, 192] on button at bounding box center [283, 193] width 11 height 11
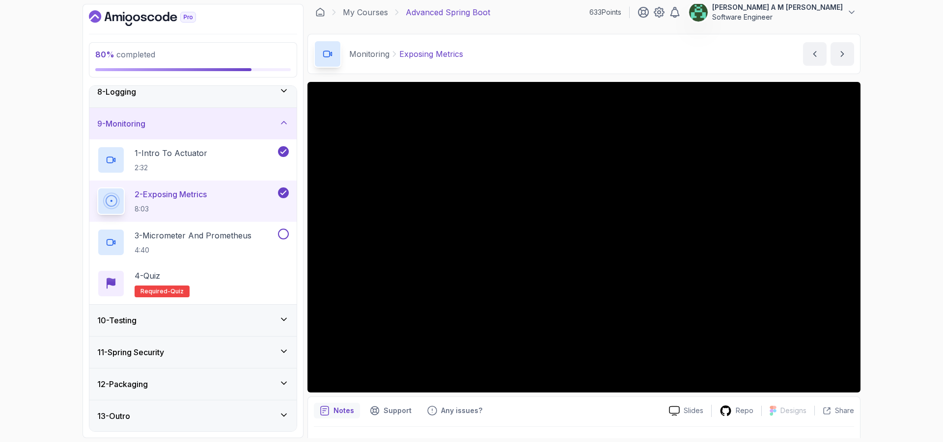
scroll to position [1, 0]
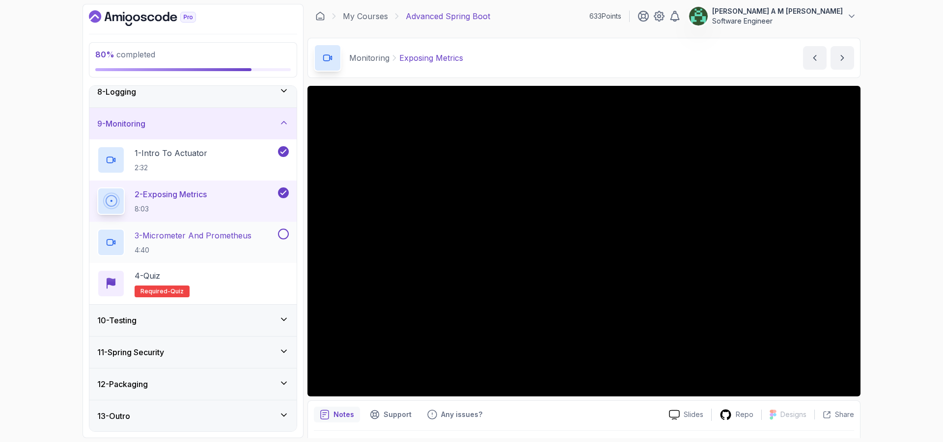
click at [226, 234] on p "3 - Micrometer And Prometheus" at bounding box center [193, 236] width 117 height 12
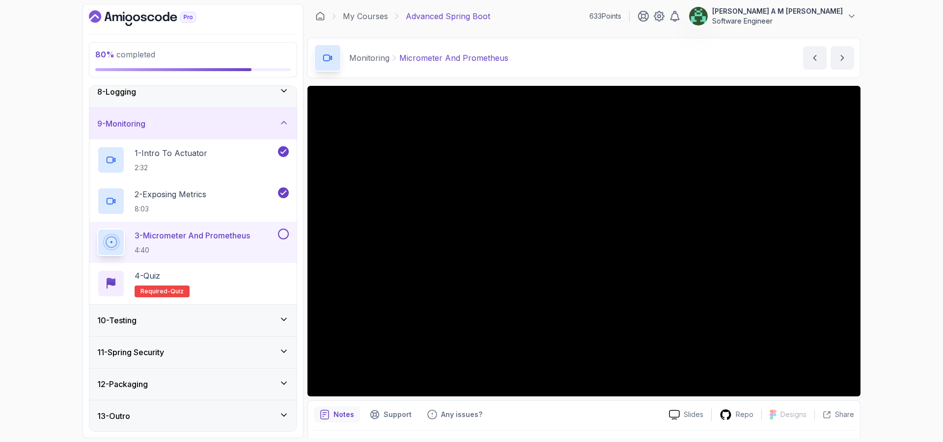
click at [289, 234] on div "3 - Micrometer And Prometheus 4:40" at bounding box center [192, 242] width 207 height 41
click at [285, 233] on button at bounding box center [283, 234] width 11 height 11
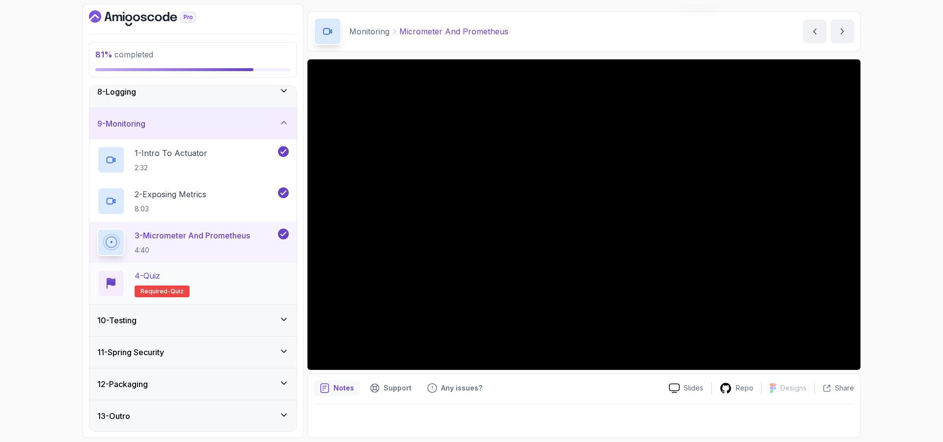
click at [227, 275] on div "4 - Quiz Required- quiz" at bounding box center [193, 284] width 192 height 28
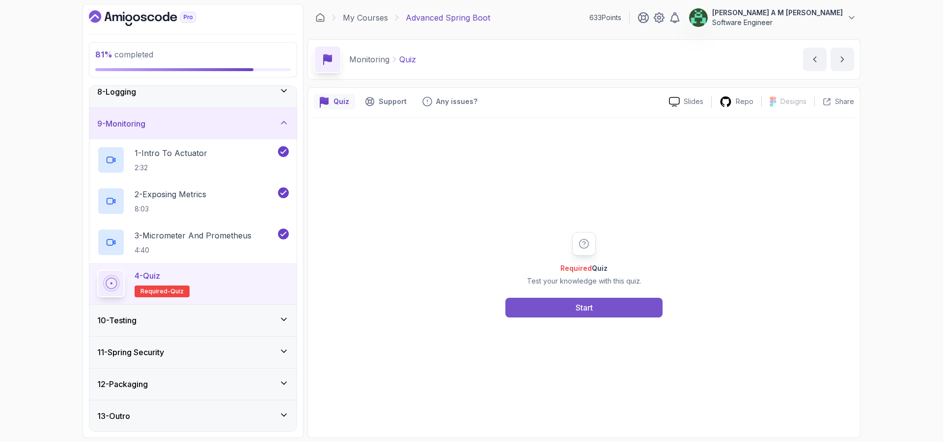
click at [533, 308] on button "Start" at bounding box center [583, 308] width 157 height 20
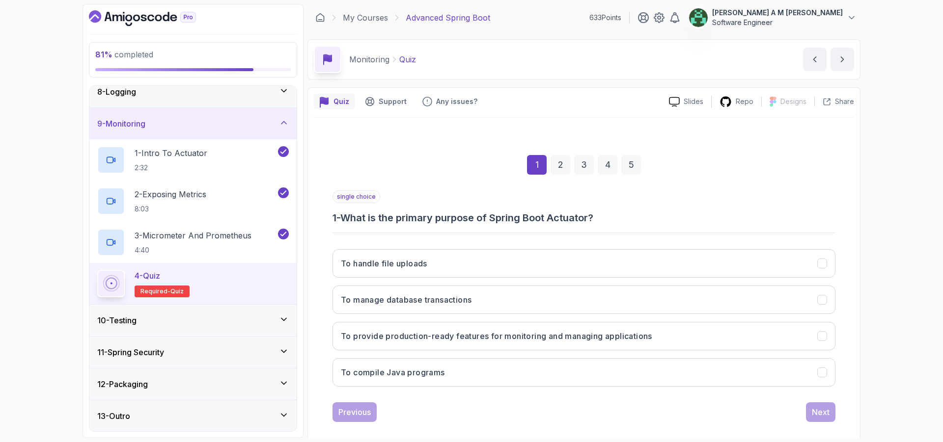
scroll to position [12, 0]
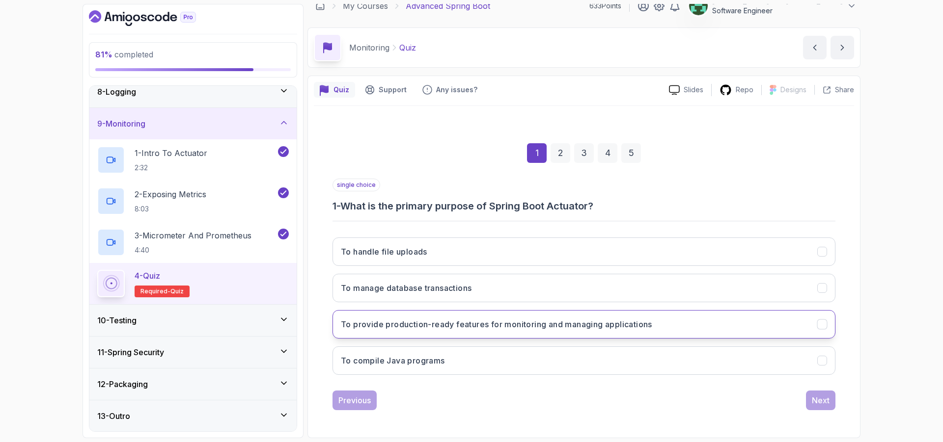
click at [533, 330] on h3 "To provide production-ready features for monitoring and managing applications" at bounding box center [496, 325] width 311 height 12
click at [812, 399] on div "Next" at bounding box center [821, 401] width 18 height 12
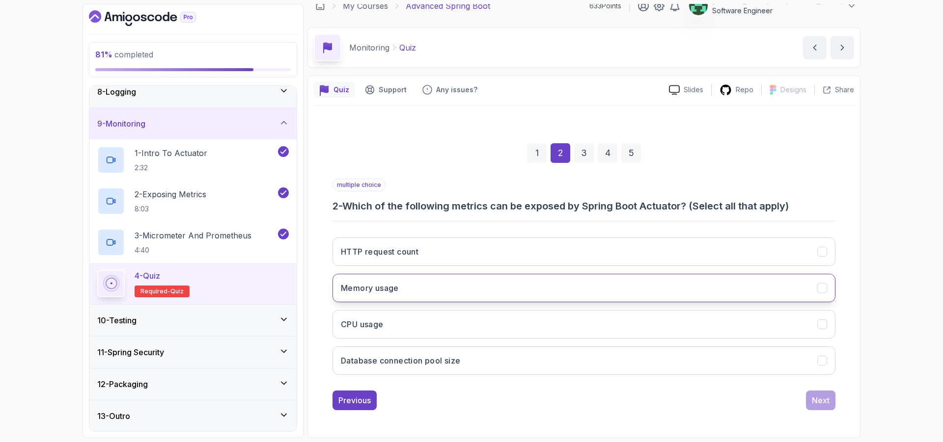
click at [700, 280] on button "Memory usage" at bounding box center [583, 288] width 503 height 28
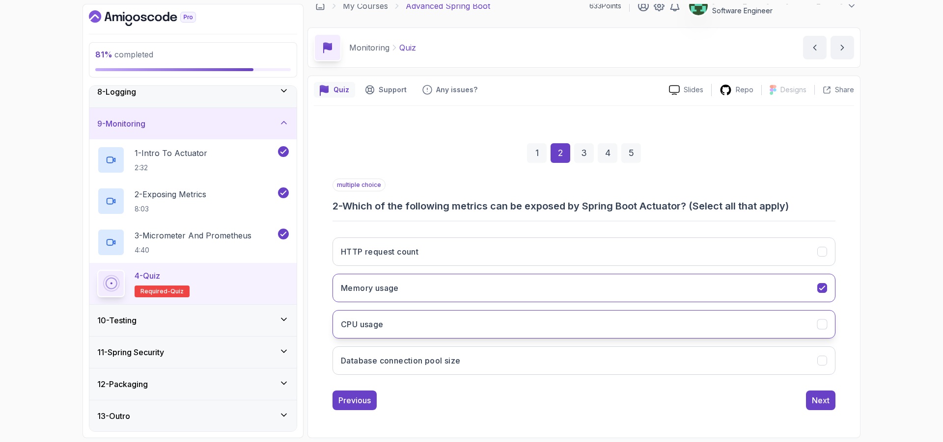
click at [695, 311] on button "CPU usage" at bounding box center [583, 324] width 503 height 28
click at [690, 350] on button "Database connection pool size" at bounding box center [583, 361] width 503 height 28
click at [770, 246] on button "HTTP request count" at bounding box center [583, 252] width 503 height 28
click at [828, 403] on div "Next" at bounding box center [821, 401] width 18 height 12
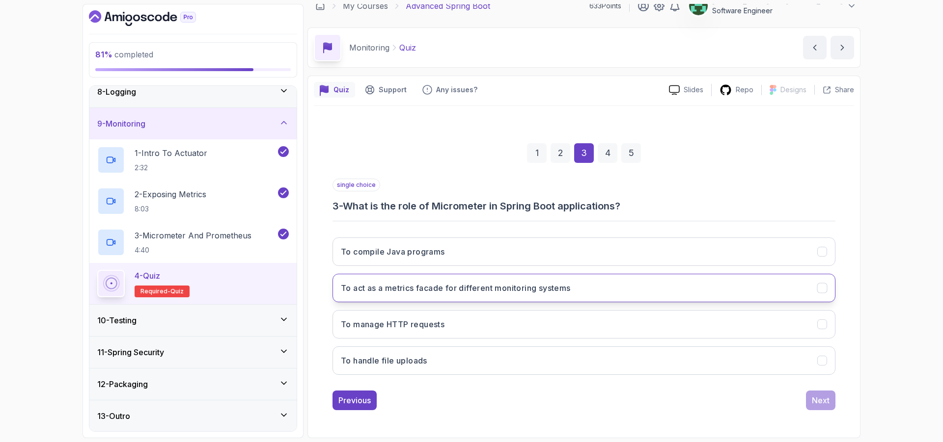
click at [585, 286] on button "To act as a metrics facade for different monitoring systems" at bounding box center [583, 288] width 503 height 28
click at [816, 402] on div "Next" at bounding box center [821, 401] width 18 height 12
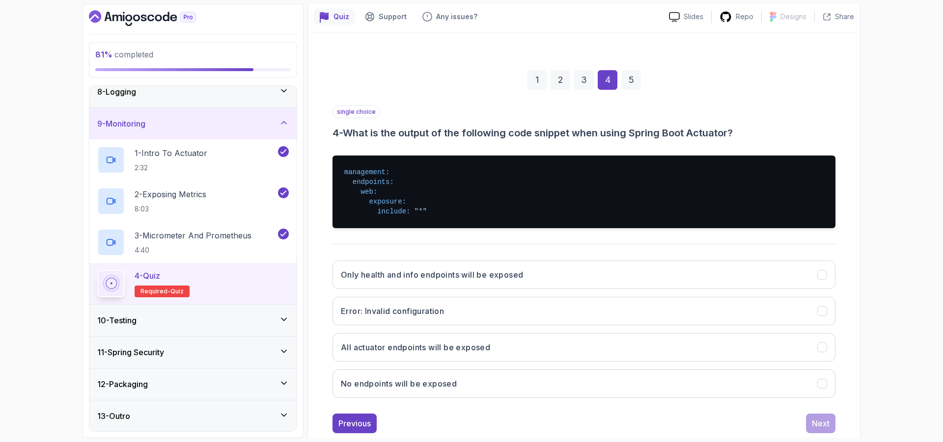
scroll to position [88, 0]
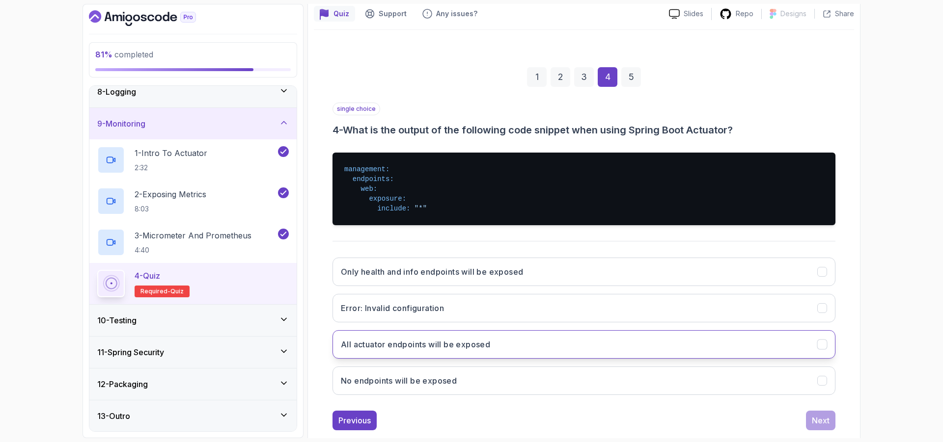
click at [645, 345] on button "All actuator endpoints will be exposed" at bounding box center [583, 345] width 503 height 28
click at [823, 414] on button "Next" at bounding box center [820, 421] width 29 height 20
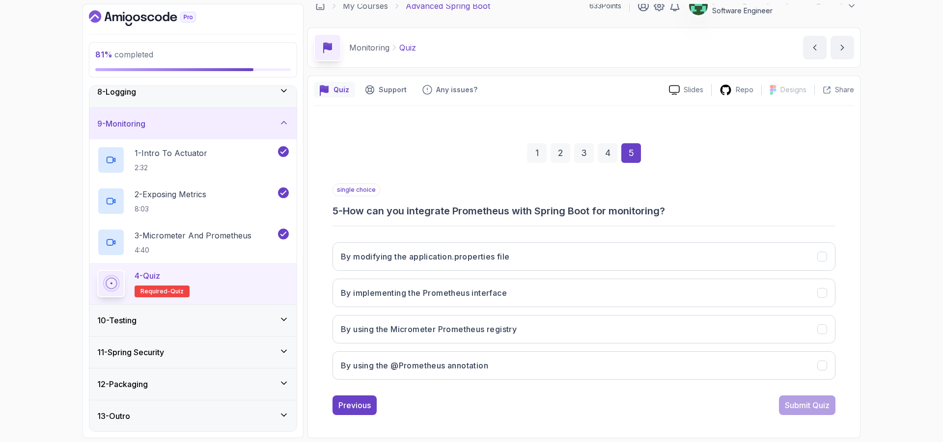
scroll to position [12, 0]
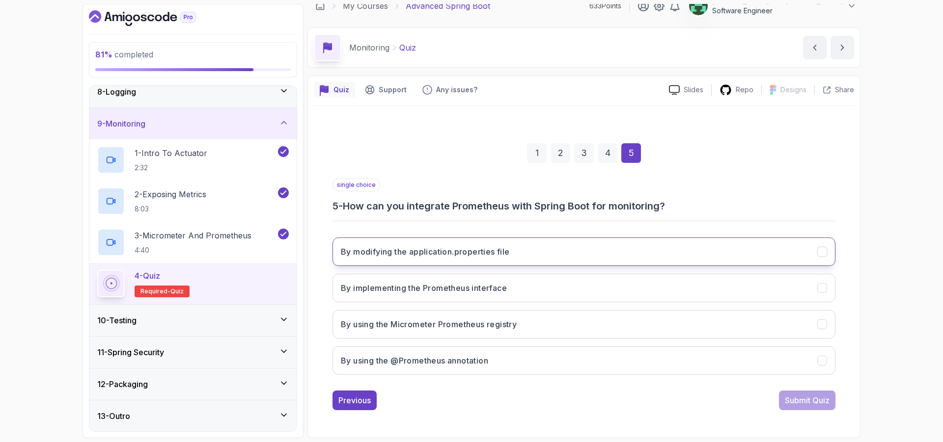
click at [610, 256] on button "By modifying the application.properties file" at bounding box center [583, 252] width 503 height 28
click at [808, 409] on button "Submit Quiz" at bounding box center [807, 401] width 56 height 20
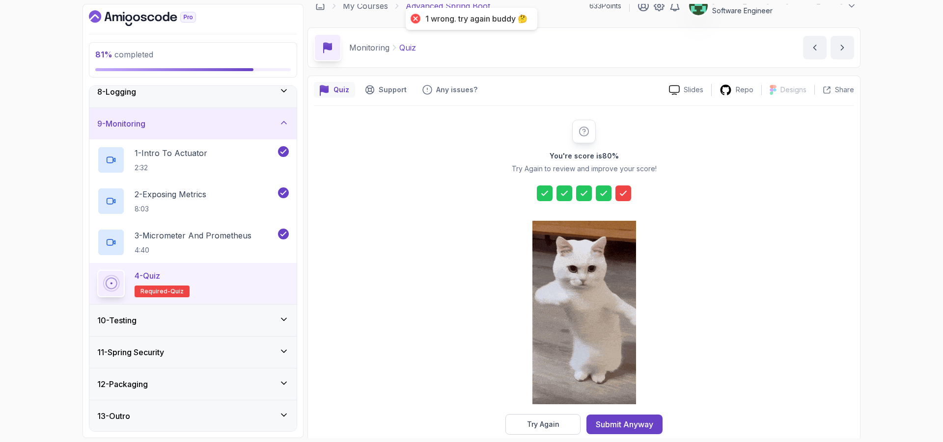
scroll to position [28, 0]
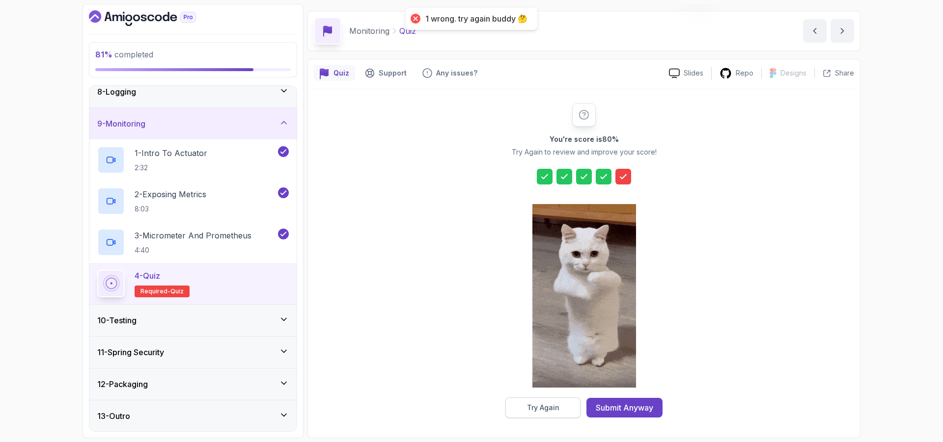
click at [526, 412] on button "Try Again" at bounding box center [542, 408] width 75 height 21
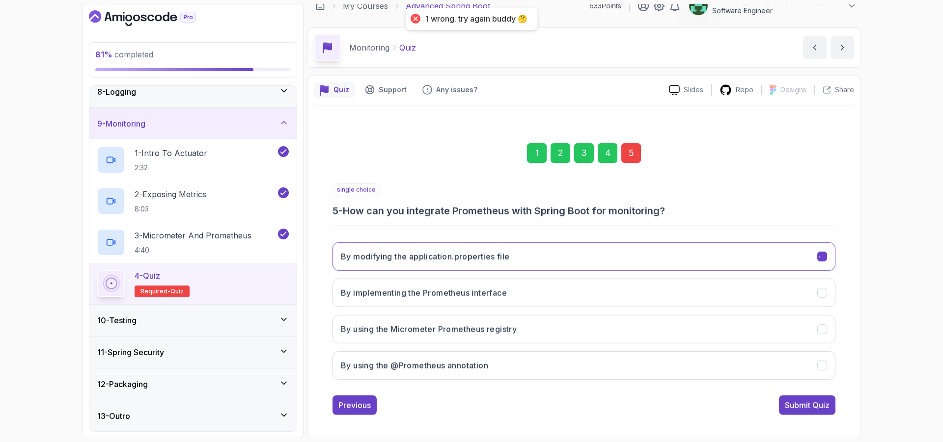
scroll to position [12, 0]
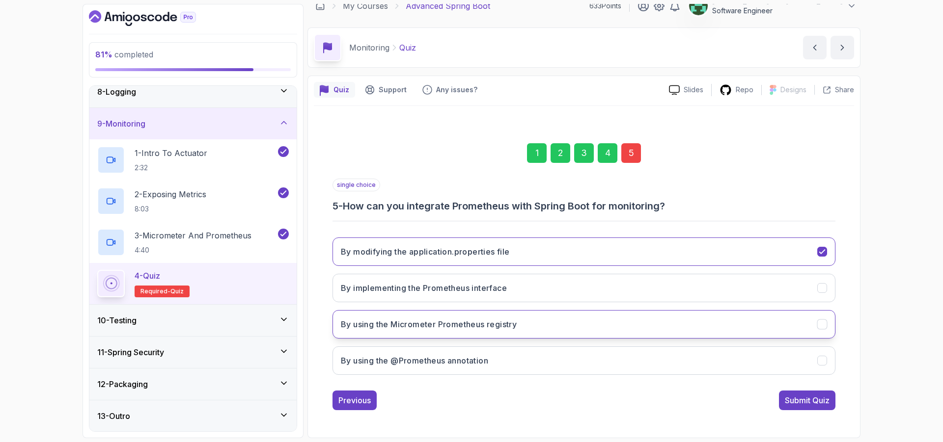
click at [569, 317] on button "By using the Micrometer Prometheus registry" at bounding box center [583, 324] width 503 height 28
click at [805, 396] on div "Submit Quiz" at bounding box center [807, 401] width 45 height 12
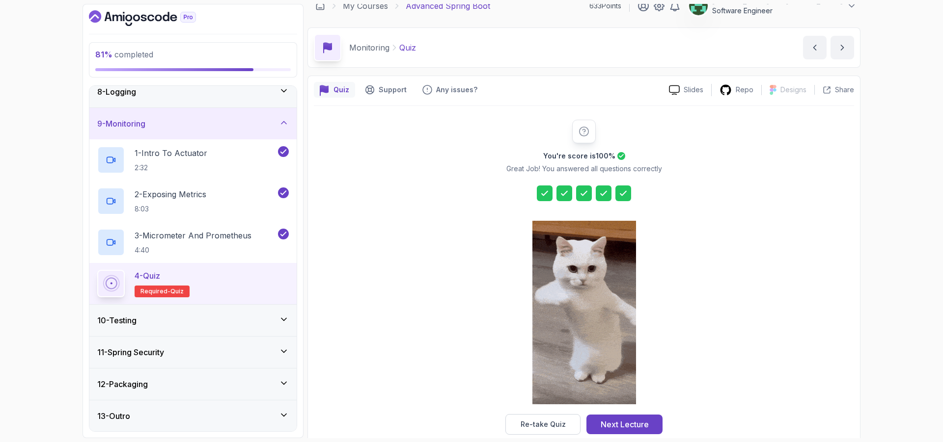
scroll to position [28, 0]
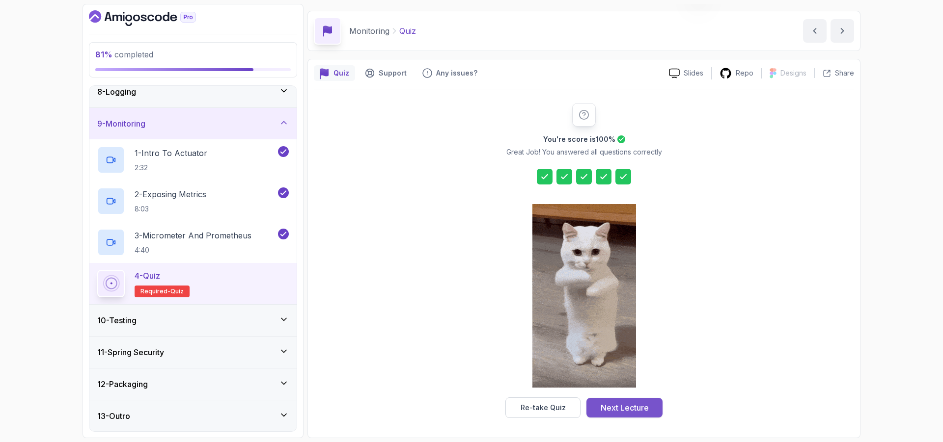
click at [650, 405] on button "Next Lecture" at bounding box center [624, 408] width 76 height 20
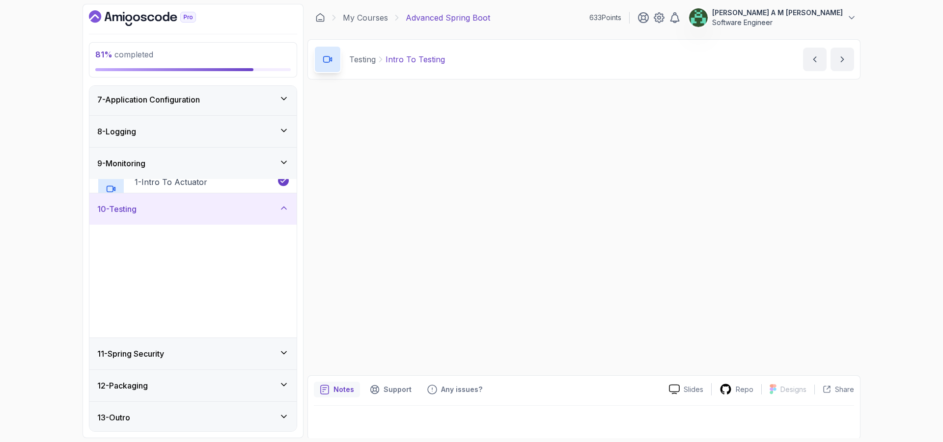
scroll to position [192, 0]
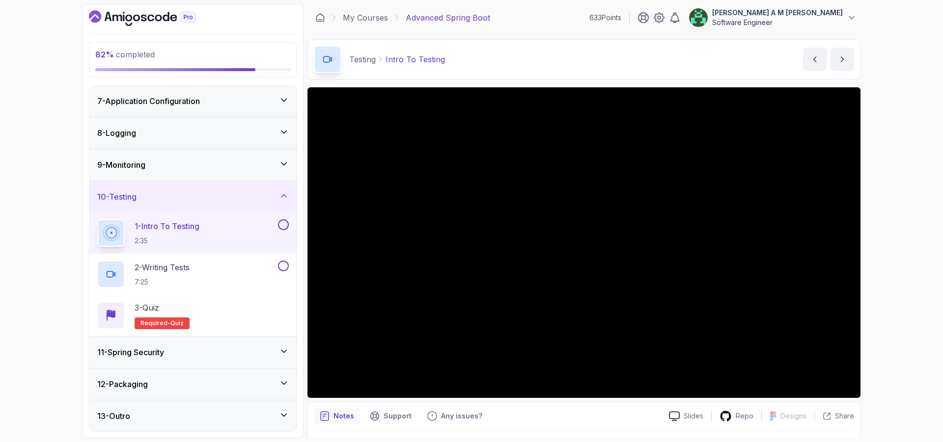
click at [273, 357] on div "11 - Spring Security" at bounding box center [193, 353] width 192 height 12
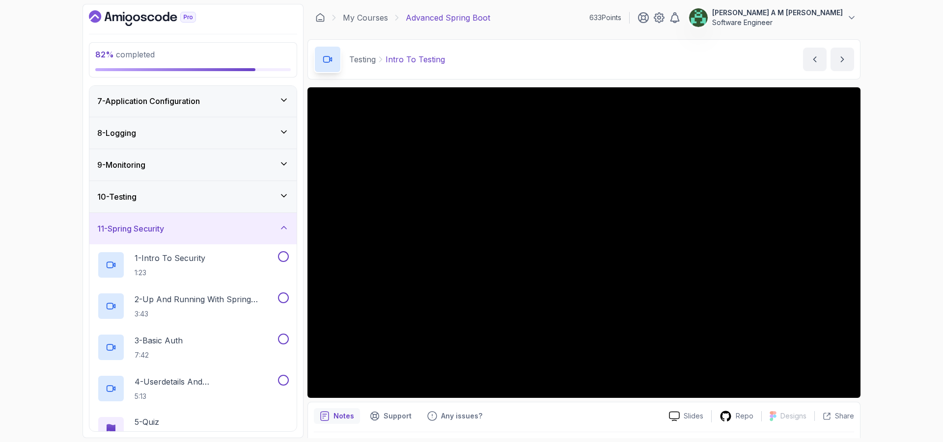
click at [276, 229] on div "11 - Spring Security" at bounding box center [193, 229] width 192 height 12
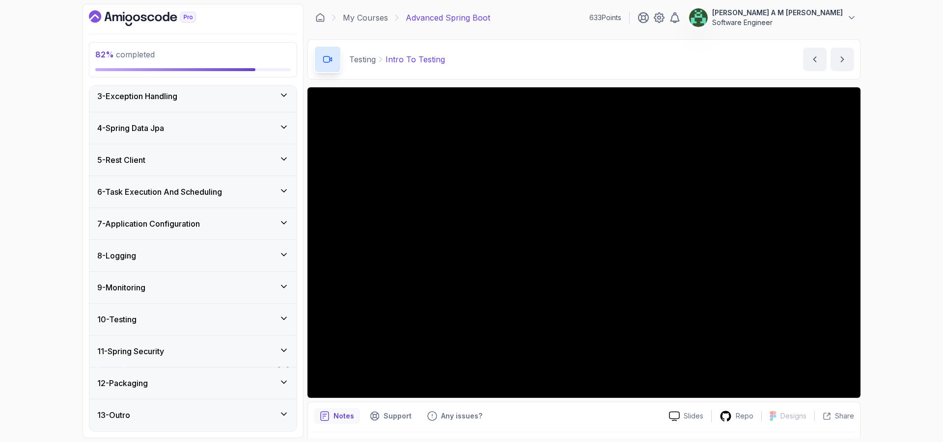
scroll to position [69, 0]
click at [239, 319] on div "10 - Testing" at bounding box center [193, 320] width 192 height 12
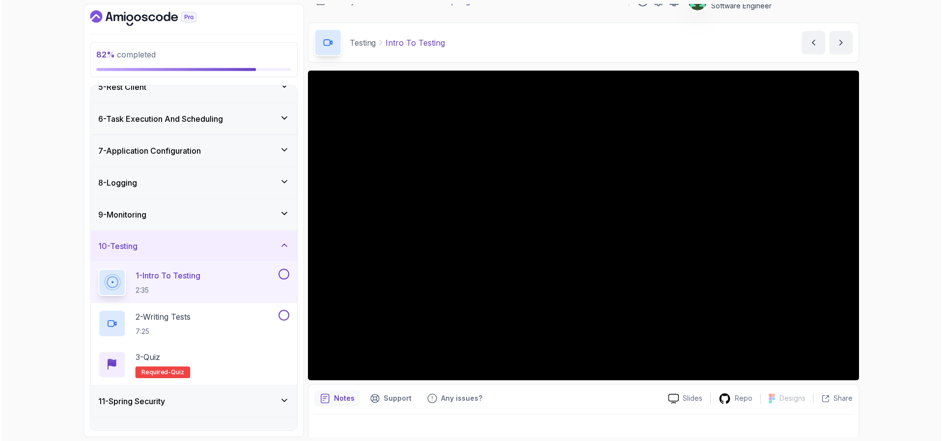
scroll to position [142, 0]
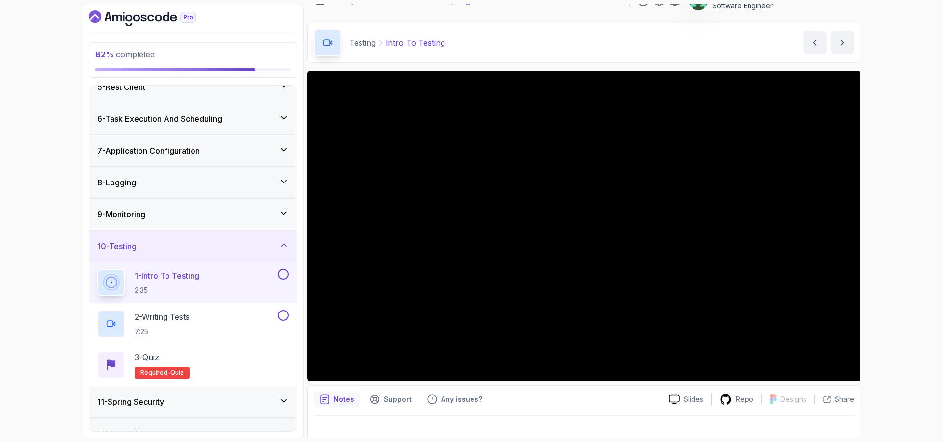
click at [284, 274] on button at bounding box center [283, 274] width 11 height 11
click at [257, 319] on div "2 - Writing Tests 7:25" at bounding box center [186, 324] width 179 height 28
